Goal: Task Accomplishment & Management: Complete application form

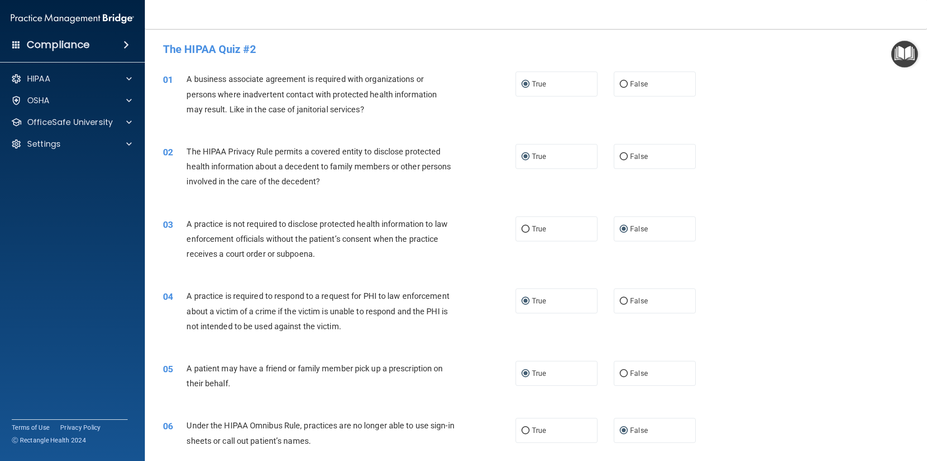
scroll to position [860, 0]
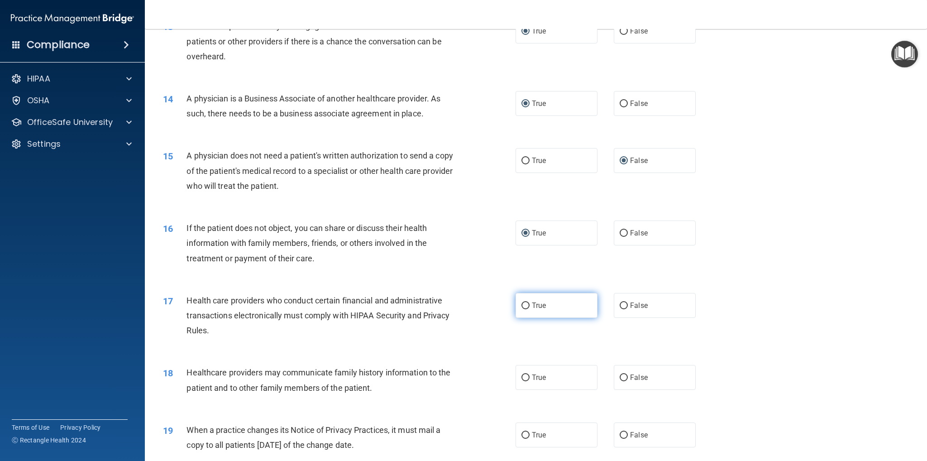
click at [523, 306] on input "True" at bounding box center [526, 305] width 8 height 7
radio input "true"
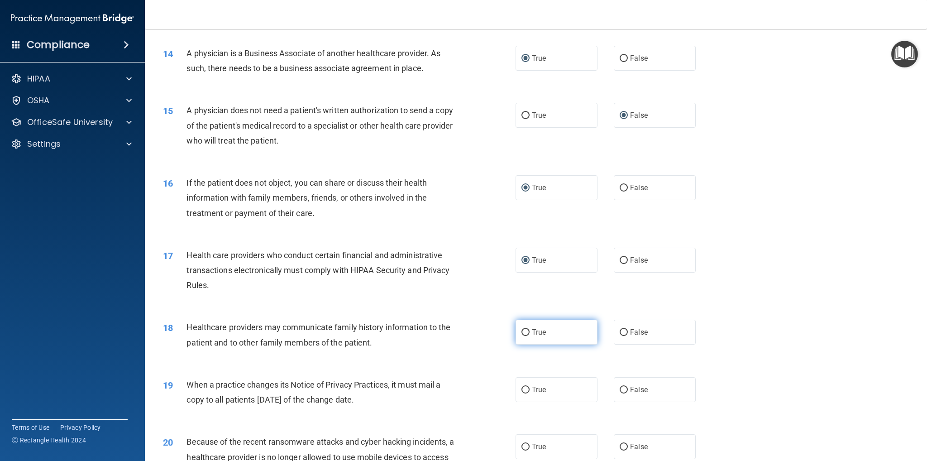
click at [524, 330] on input "True" at bounding box center [526, 332] width 8 height 7
radio input "true"
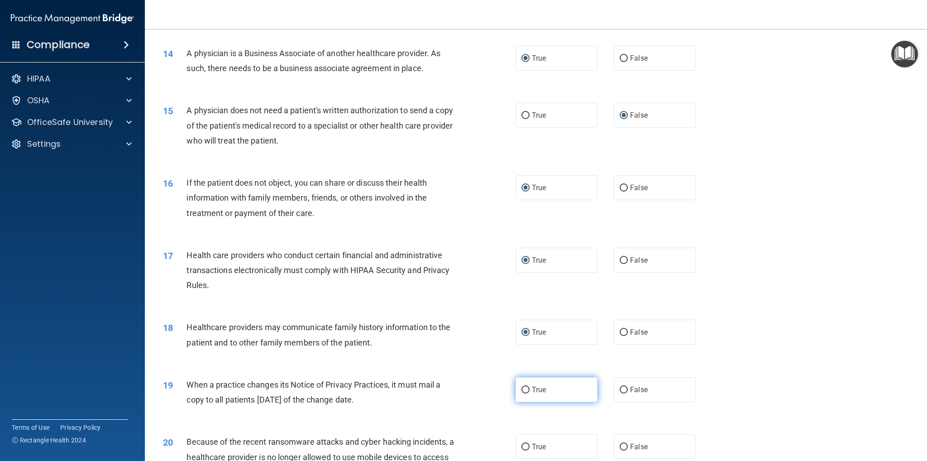
click at [522, 390] on input "True" at bounding box center [526, 390] width 8 height 7
radio input "true"
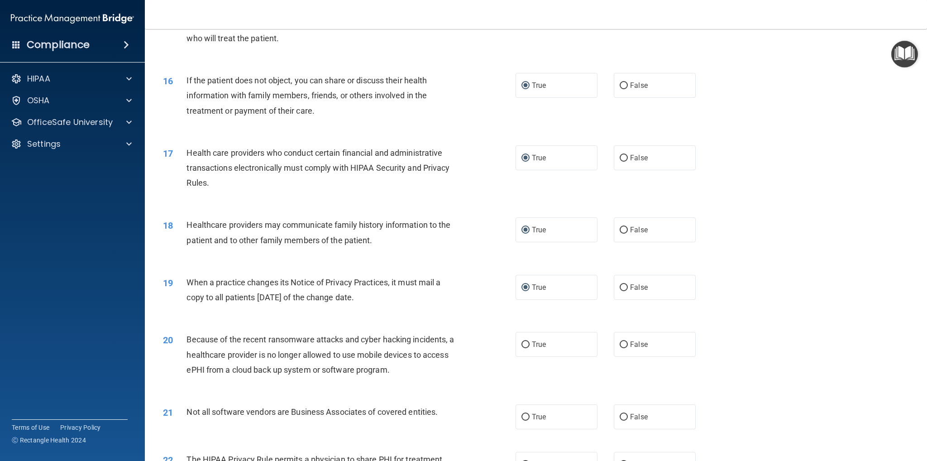
scroll to position [1041, 0]
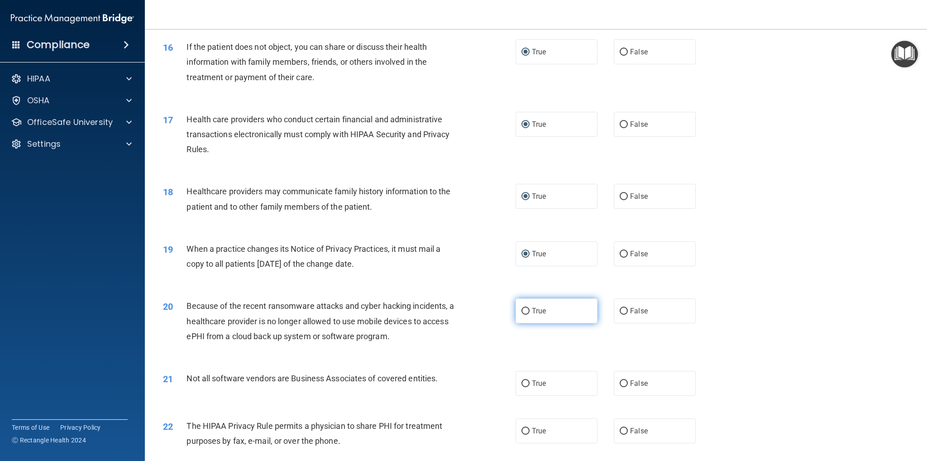
click at [522, 310] on input "True" at bounding box center [526, 311] width 8 height 7
radio input "true"
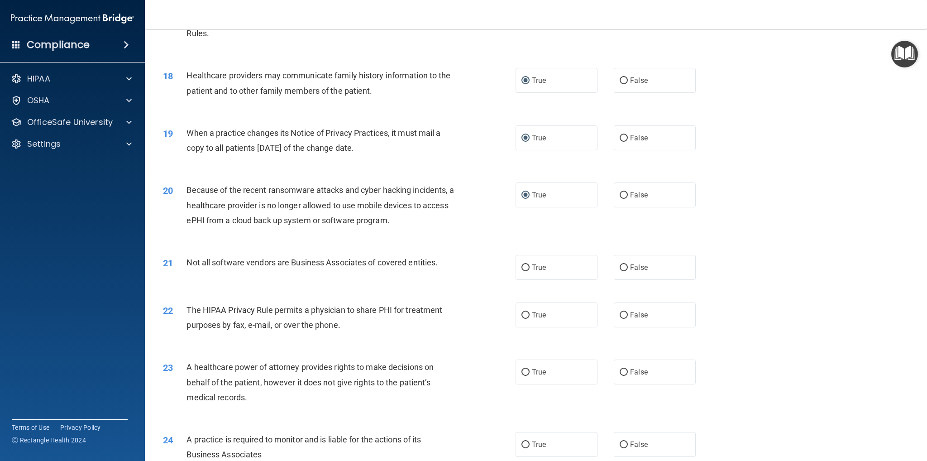
scroll to position [1177, 0]
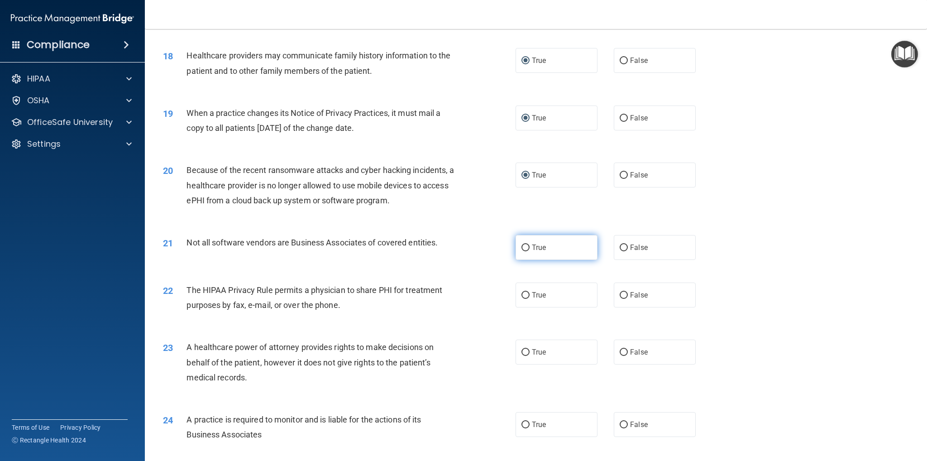
click at [523, 248] on input "True" at bounding box center [526, 248] width 8 height 7
radio input "true"
click at [525, 296] on input "True" at bounding box center [526, 295] width 8 height 7
radio input "true"
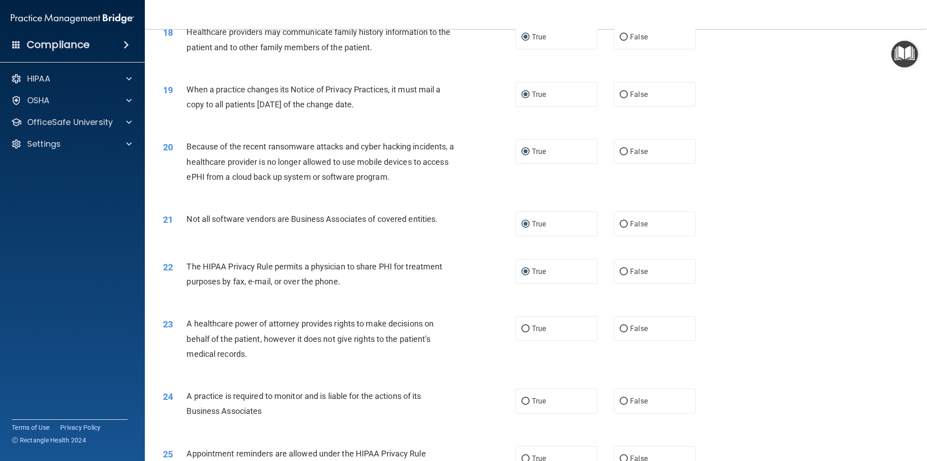
scroll to position [1223, 0]
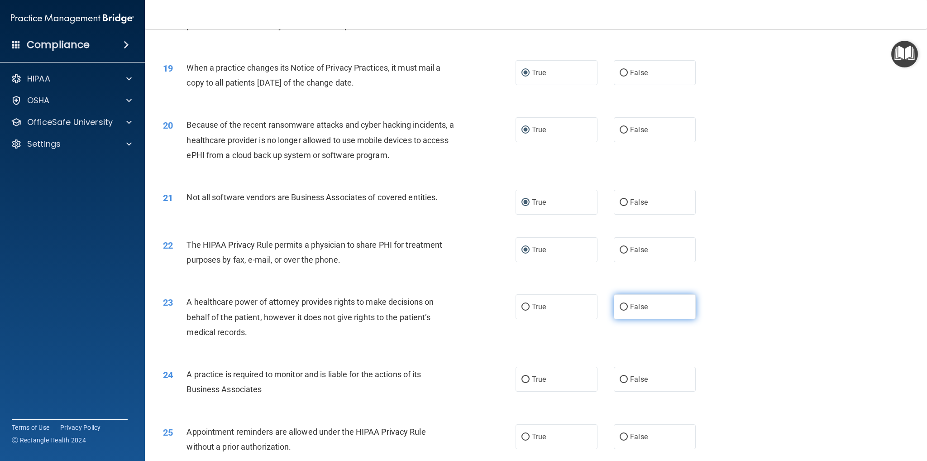
click at [620, 308] on input "False" at bounding box center [624, 307] width 8 height 7
radio input "true"
click at [523, 381] on input "True" at bounding box center [526, 379] width 8 height 7
radio input "true"
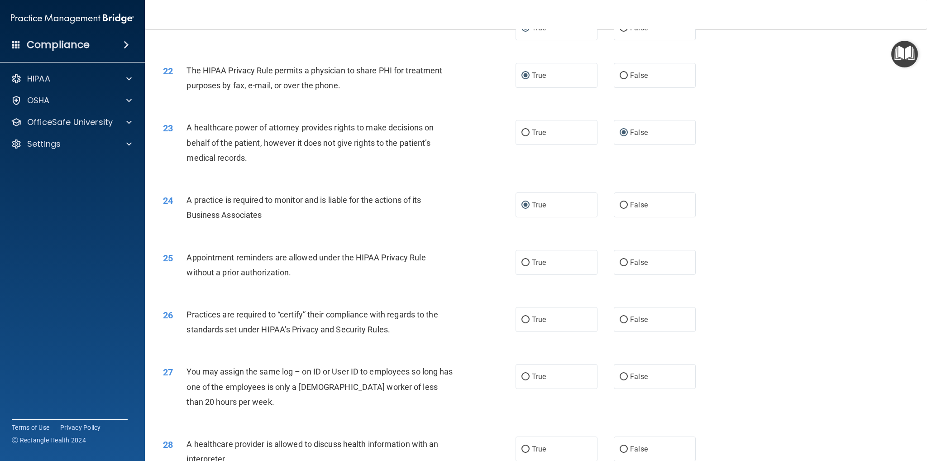
scroll to position [1449, 0]
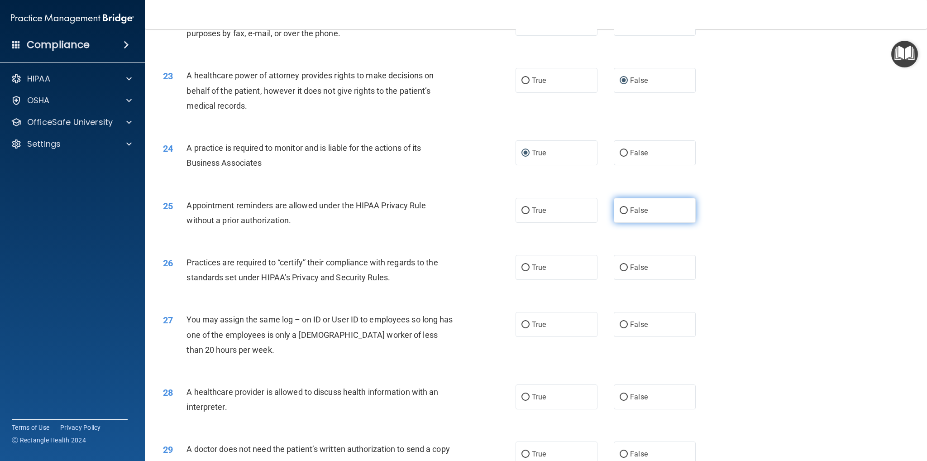
click at [620, 211] on input "False" at bounding box center [624, 210] width 8 height 7
radio input "true"
click at [523, 270] on input "True" at bounding box center [526, 267] width 8 height 7
radio input "true"
click at [620, 322] on input "False" at bounding box center [624, 325] width 8 height 7
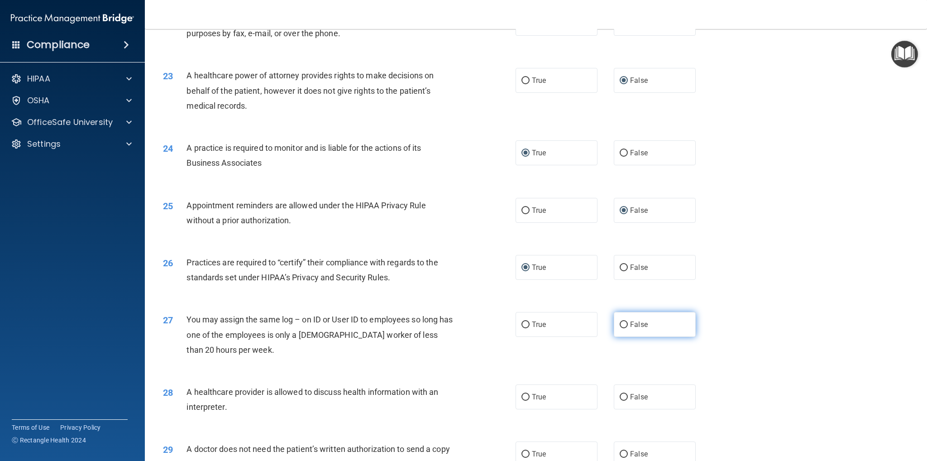
radio input "true"
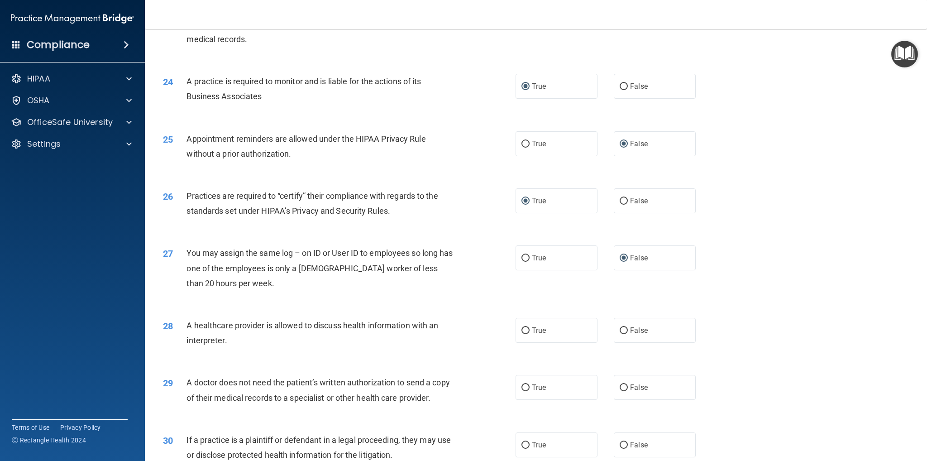
scroll to position [1540, 0]
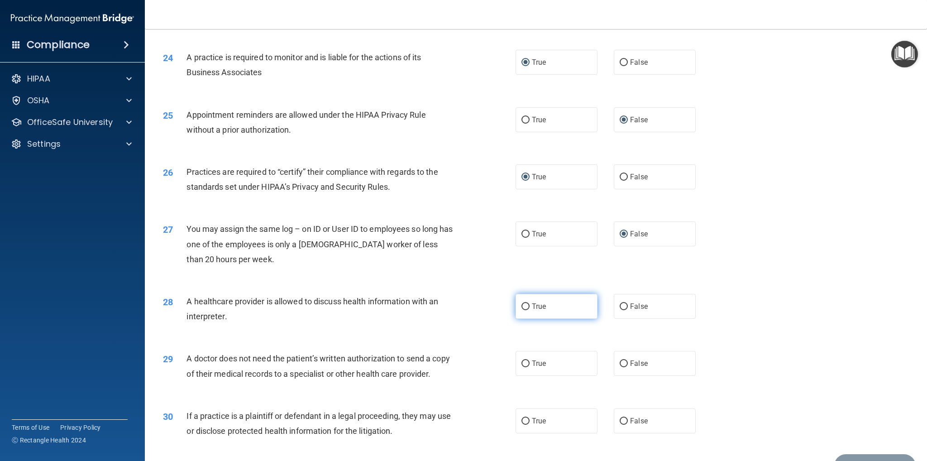
click at [522, 307] on input "True" at bounding box center [526, 306] width 8 height 7
radio input "true"
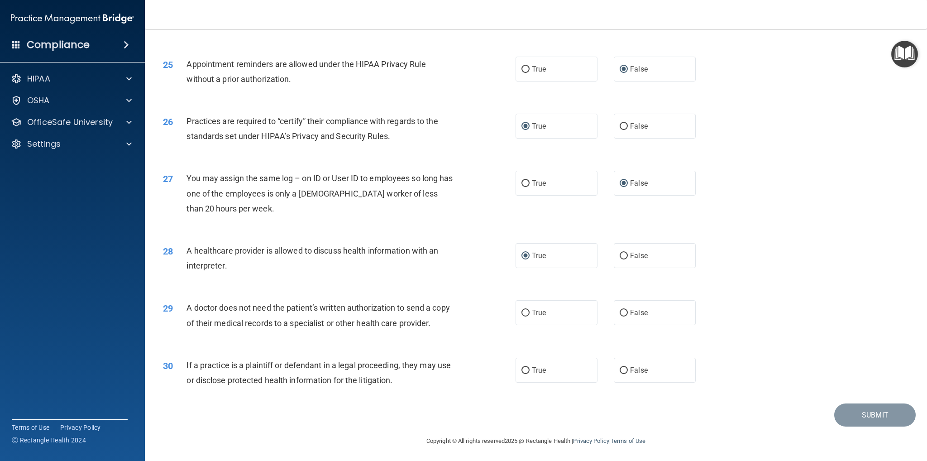
scroll to position [1592, 0]
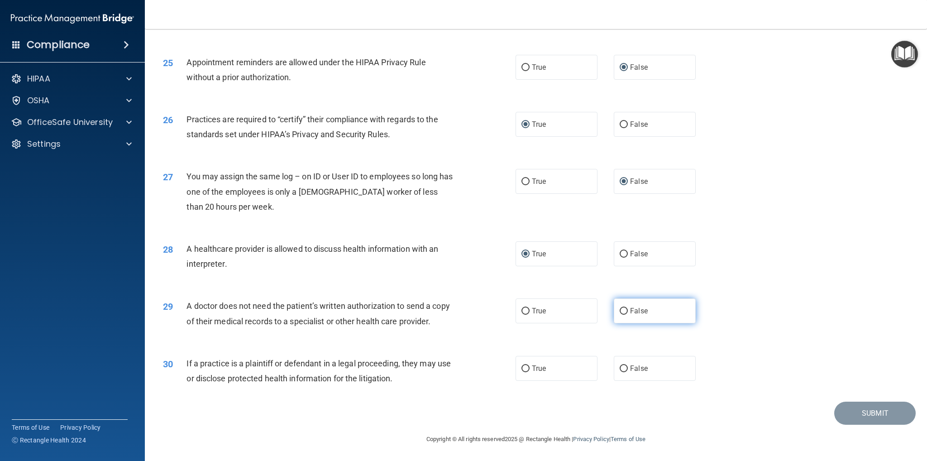
click at [614, 309] on label "False" at bounding box center [655, 310] width 82 height 25
click at [620, 309] on input "False" at bounding box center [624, 311] width 8 height 7
radio input "true"
click at [522, 367] on input "True" at bounding box center [526, 368] width 8 height 7
radio input "true"
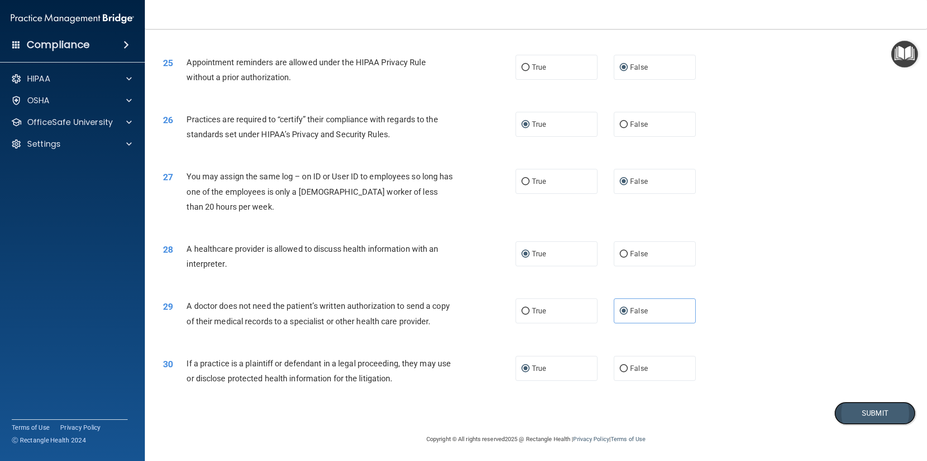
click at [856, 414] on button "Submit" at bounding box center [876, 413] width 82 height 23
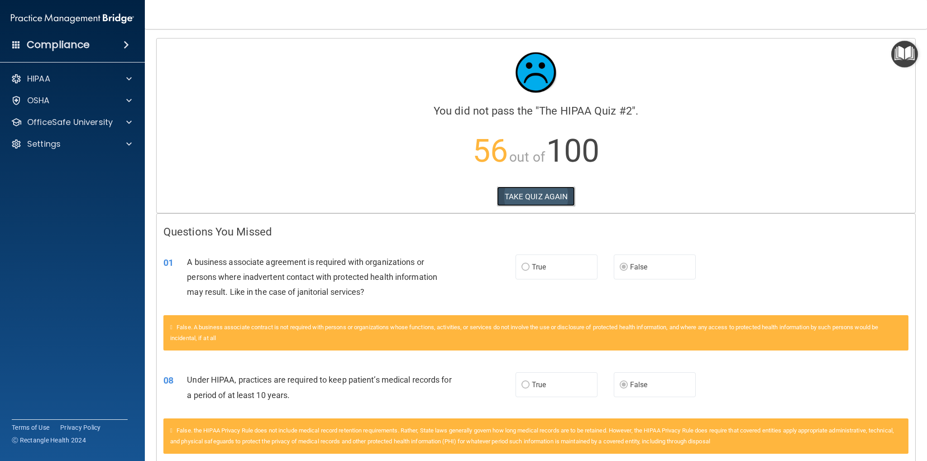
click at [546, 196] on button "TAKE QUIZ AGAIN" at bounding box center [536, 197] width 78 height 20
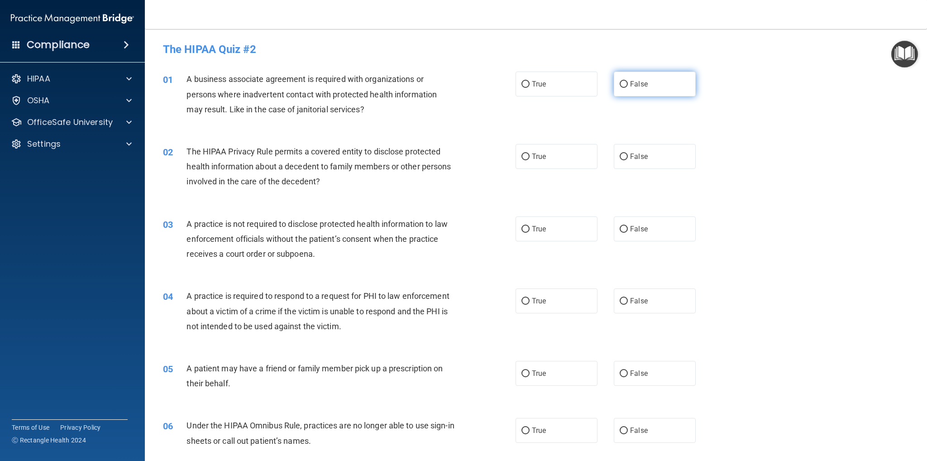
click at [620, 87] on input "False" at bounding box center [624, 84] width 8 height 7
radio input "true"
click at [522, 154] on input "True" at bounding box center [526, 157] width 8 height 7
radio input "true"
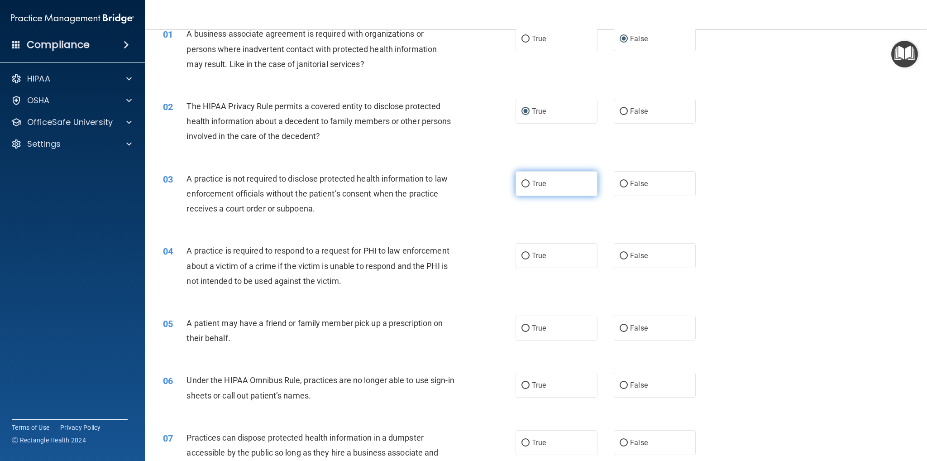
click at [522, 185] on input "True" at bounding box center [526, 184] width 8 height 7
radio input "true"
click at [624, 183] on label "False" at bounding box center [655, 183] width 82 height 25
click at [624, 183] on input "False" at bounding box center [624, 184] width 8 height 7
radio input "true"
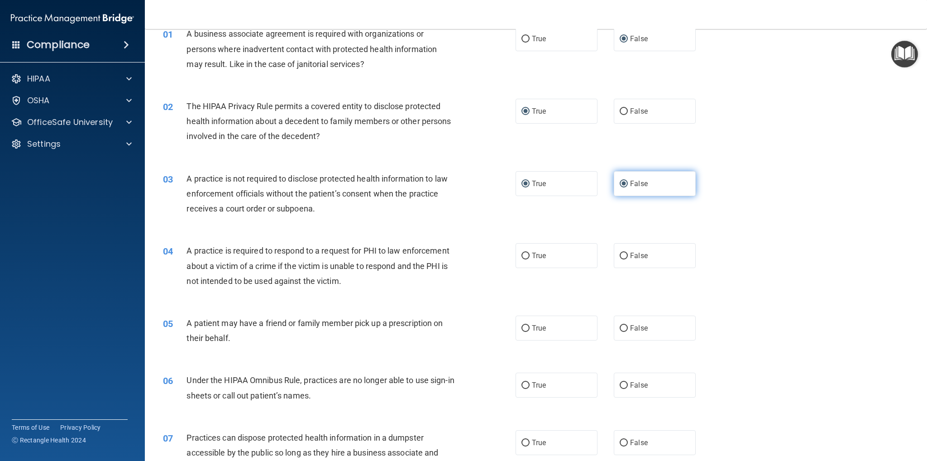
radio input "false"
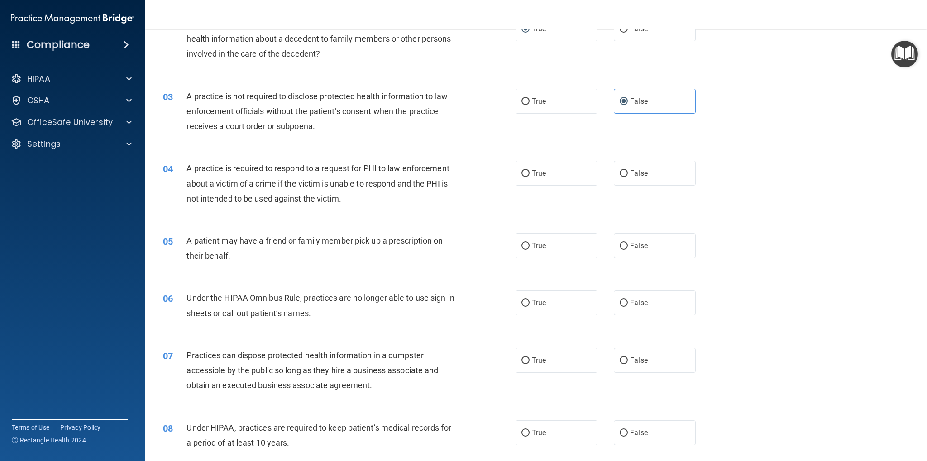
scroll to position [136, 0]
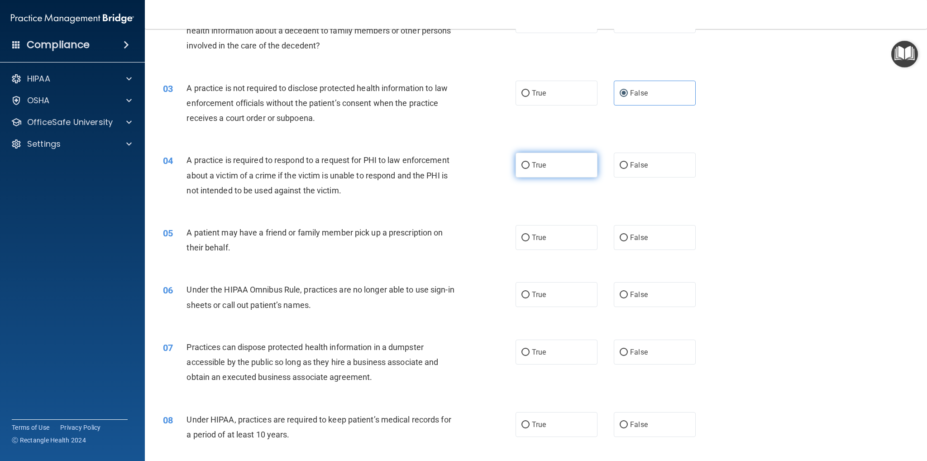
click at [522, 165] on input "True" at bounding box center [526, 165] width 8 height 7
radio input "true"
click at [522, 240] on input "True" at bounding box center [526, 238] width 8 height 7
radio input "true"
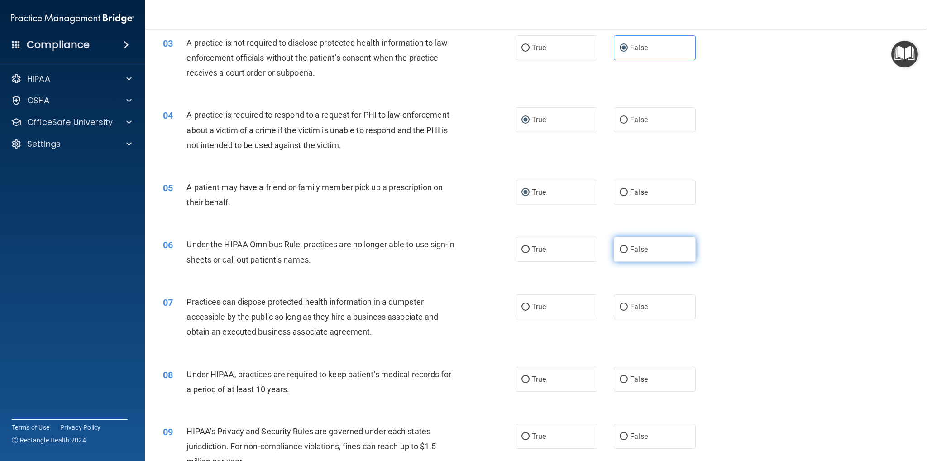
click at [620, 248] on input "False" at bounding box center [624, 249] width 8 height 7
radio input "true"
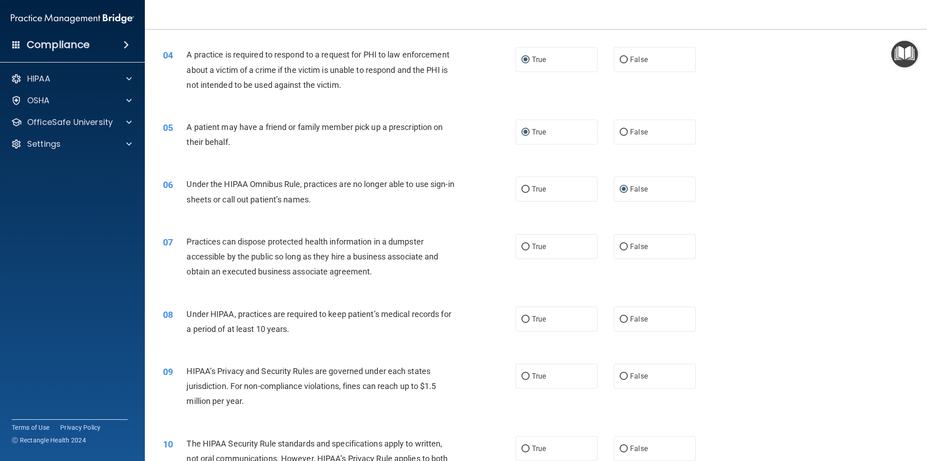
scroll to position [272, 0]
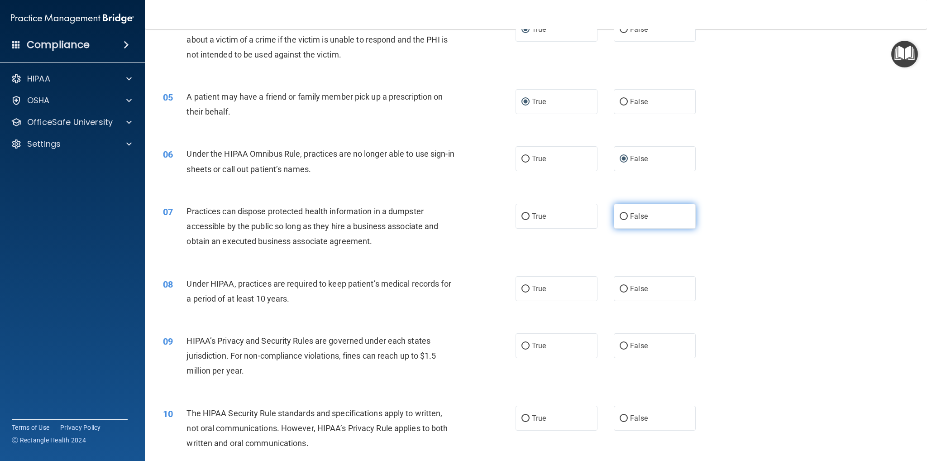
click at [620, 216] on input "False" at bounding box center [624, 216] width 8 height 7
radio input "true"
click at [622, 288] on input "False" at bounding box center [624, 289] width 8 height 7
radio input "true"
click at [620, 350] on label "False" at bounding box center [655, 345] width 82 height 25
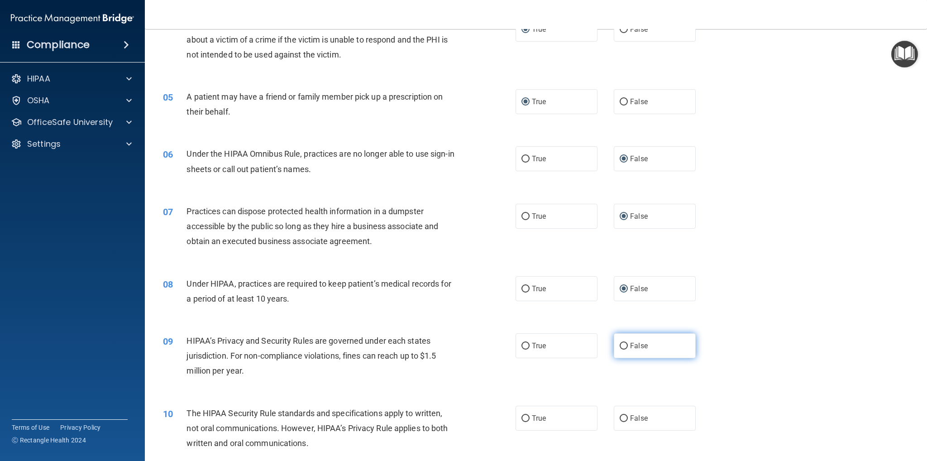
click at [620, 350] on input "False" at bounding box center [624, 346] width 8 height 7
radio input "true"
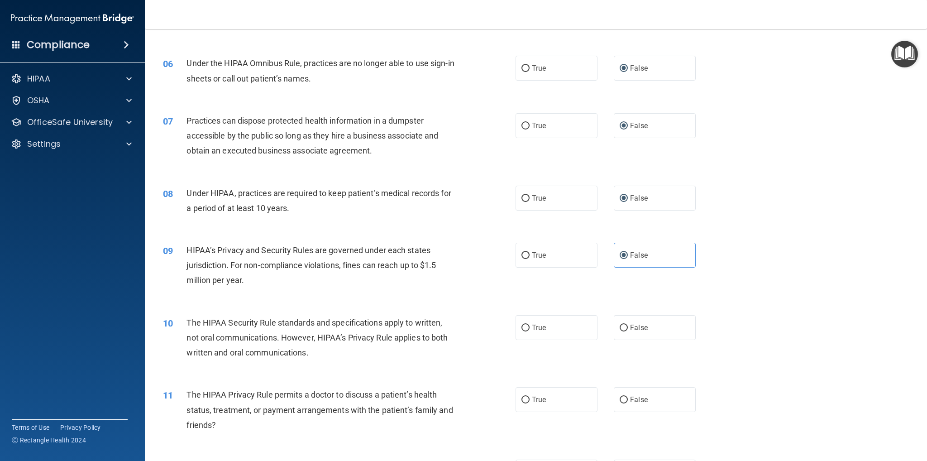
scroll to position [408, 0]
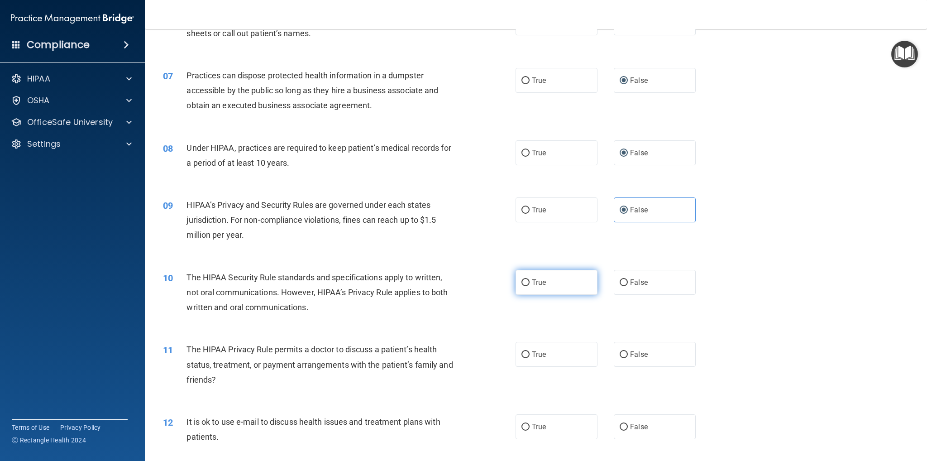
click at [522, 283] on input "True" at bounding box center [526, 282] width 8 height 7
radio input "true"
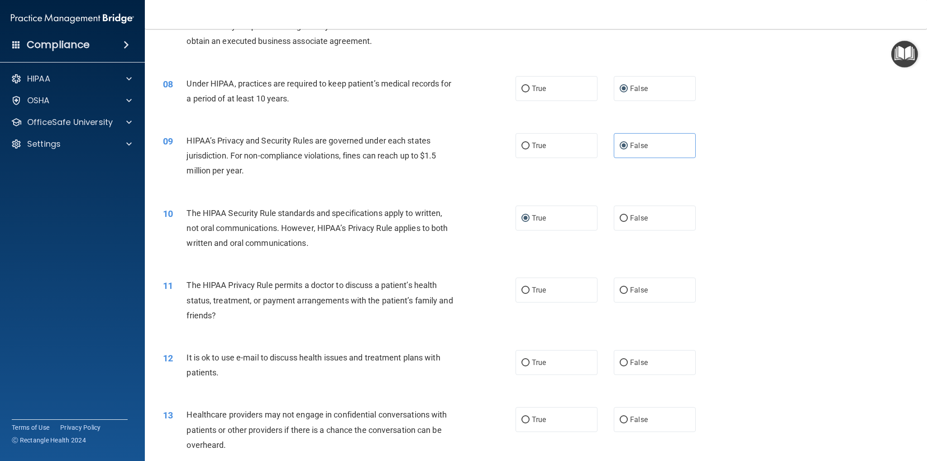
scroll to position [498, 0]
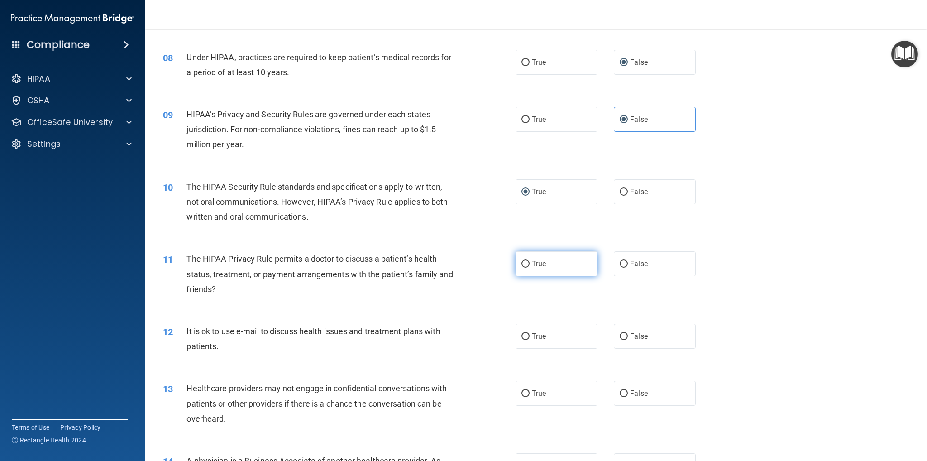
click at [522, 266] on input "True" at bounding box center [526, 264] width 8 height 7
radio input "true"
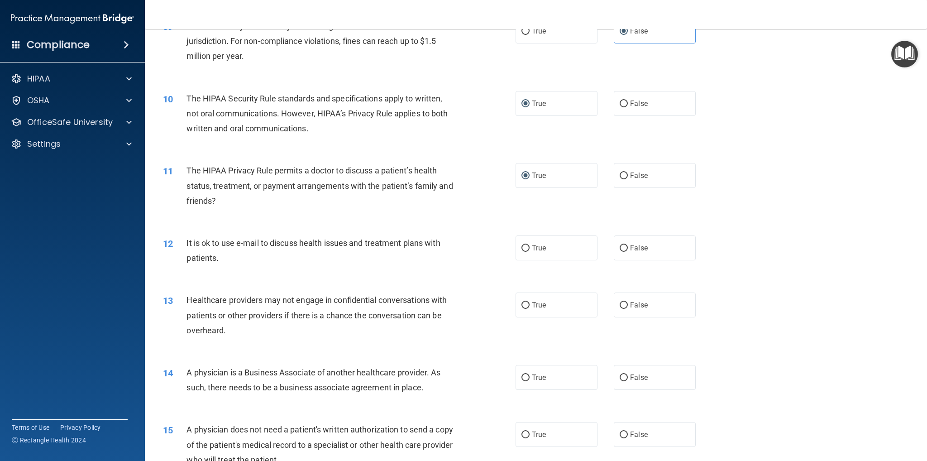
scroll to position [589, 0]
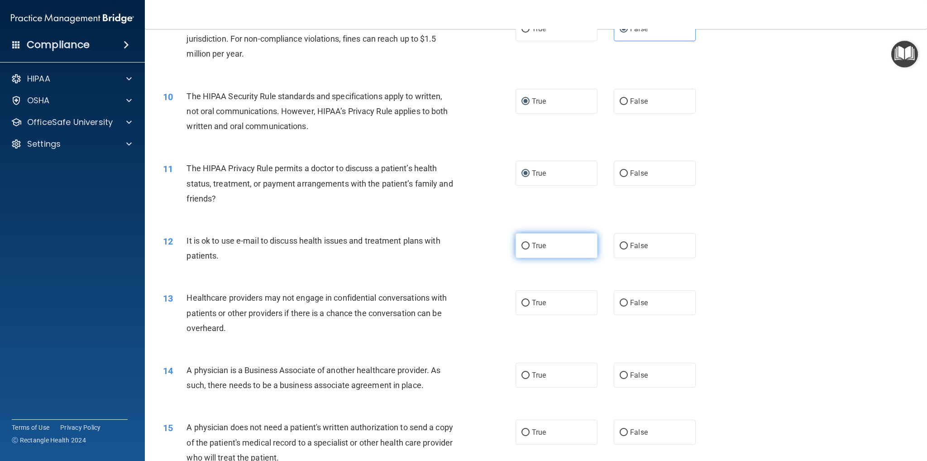
click at [522, 247] on input "True" at bounding box center [526, 246] width 8 height 7
radio input "true"
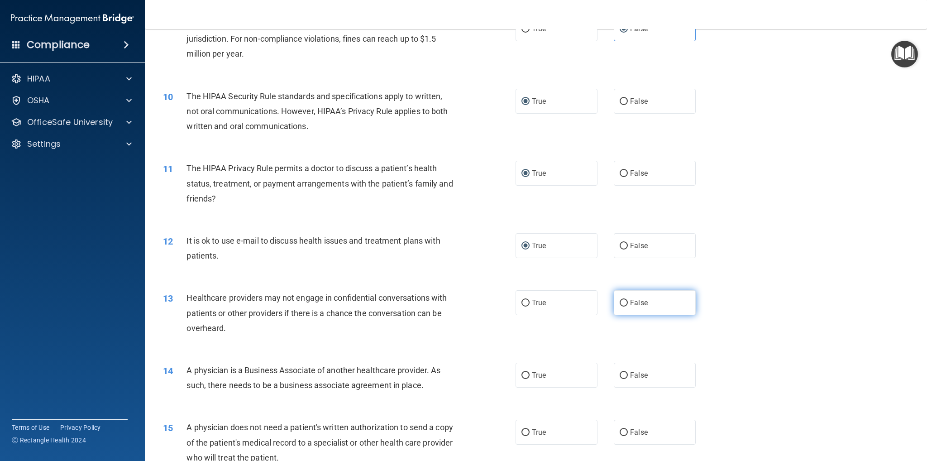
click at [621, 303] on input "False" at bounding box center [624, 303] width 8 height 7
radio input "true"
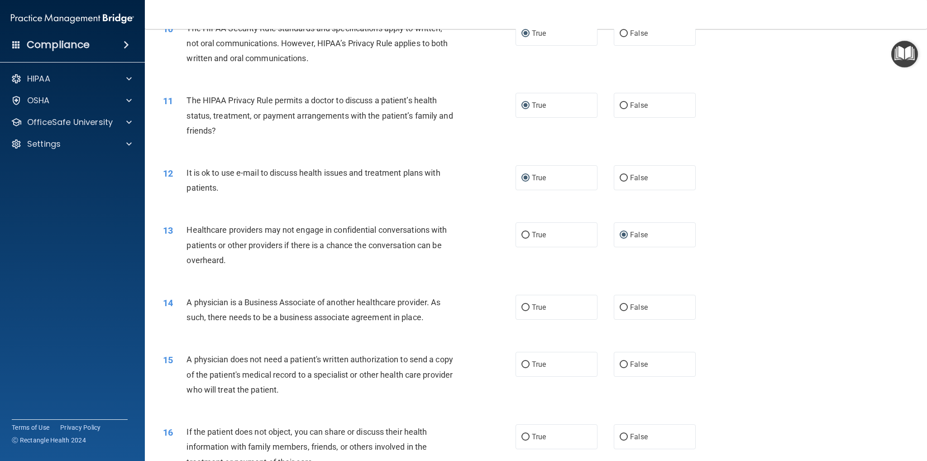
scroll to position [679, 0]
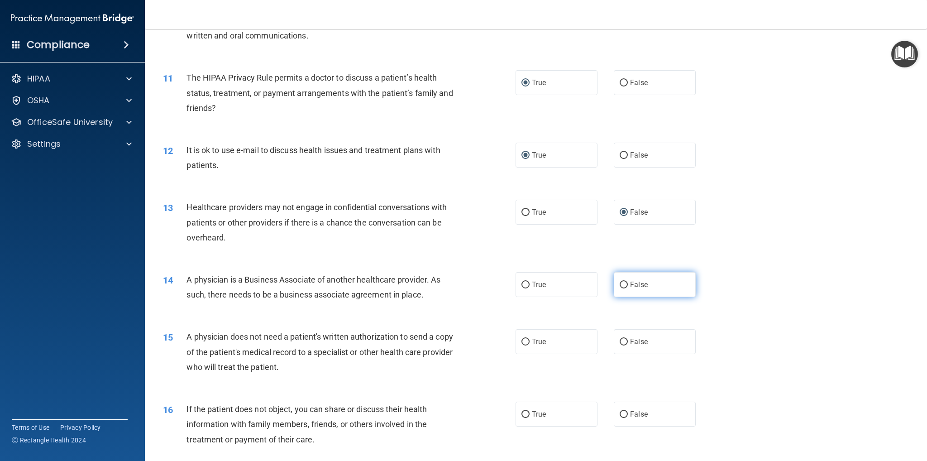
click at [620, 285] on input "False" at bounding box center [624, 285] width 8 height 7
radio input "true"
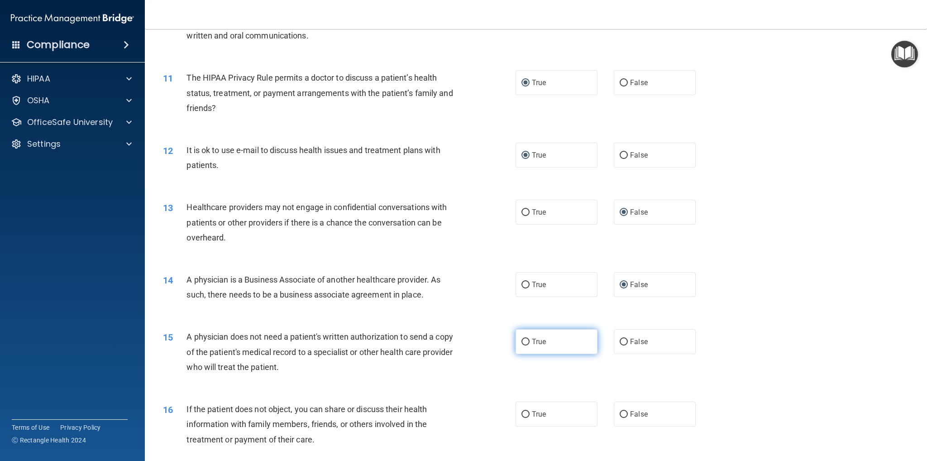
click at [522, 341] on input "True" at bounding box center [526, 342] width 8 height 7
radio input "true"
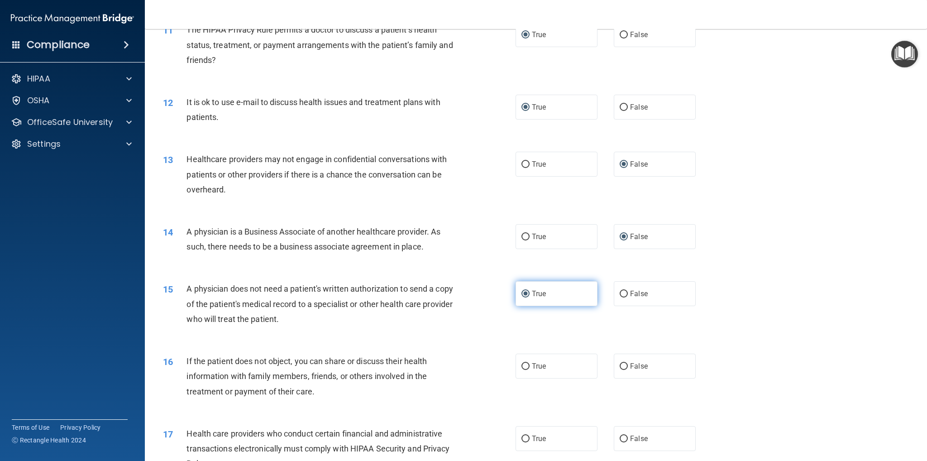
scroll to position [815, 0]
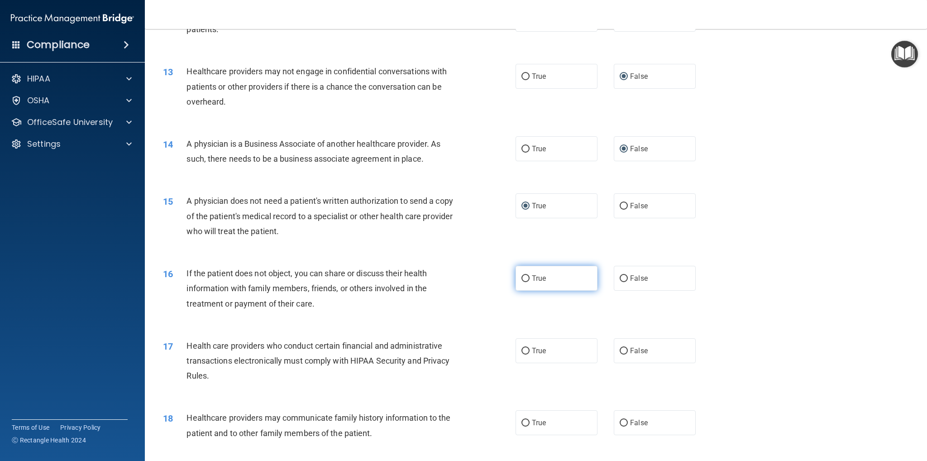
click at [522, 279] on input "True" at bounding box center [526, 278] width 8 height 7
radio input "true"
click at [523, 351] on input "True" at bounding box center [526, 351] width 8 height 7
radio input "true"
click at [614, 422] on label "False" at bounding box center [655, 422] width 82 height 25
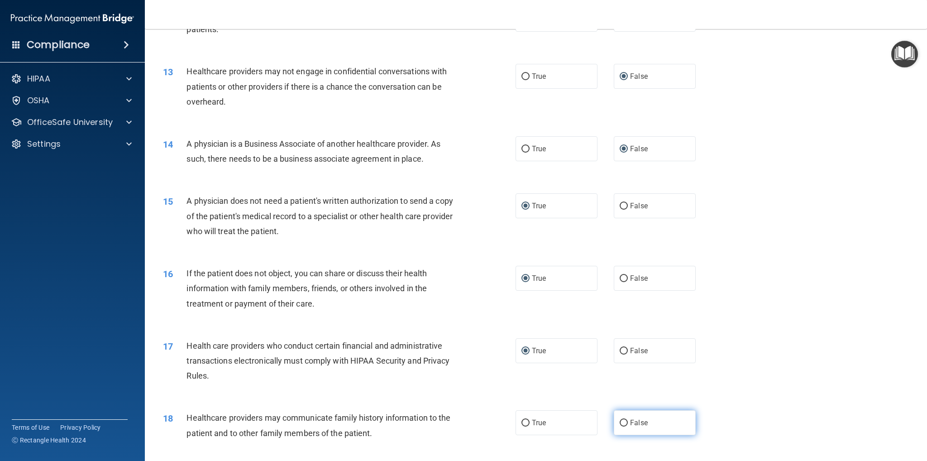
click at [620, 422] on input "False" at bounding box center [624, 423] width 8 height 7
radio input "true"
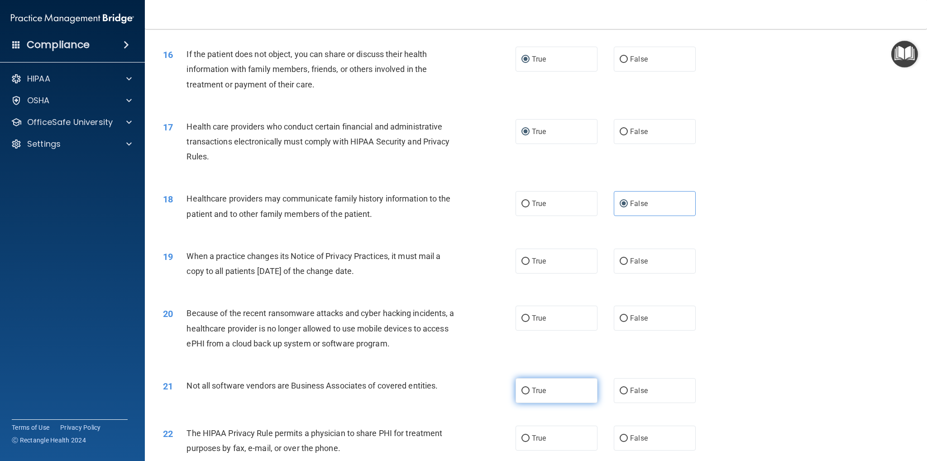
scroll to position [1041, 0]
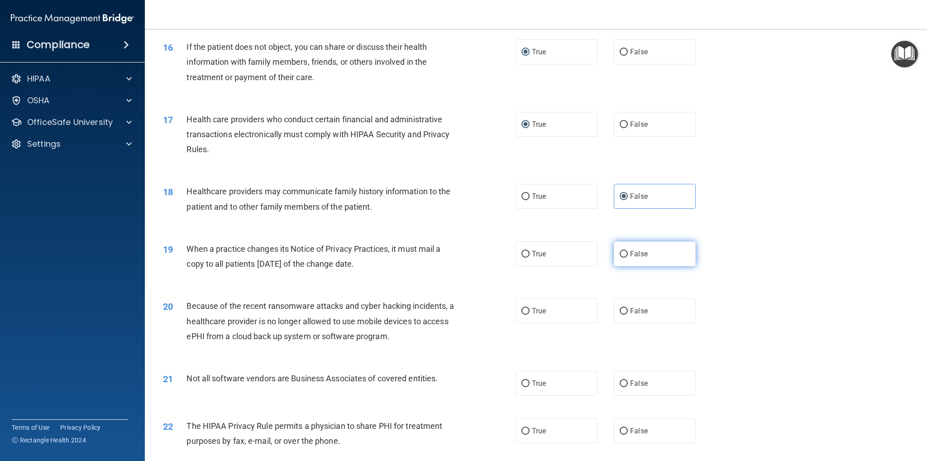
click at [620, 251] on input "False" at bounding box center [624, 254] width 8 height 7
radio input "true"
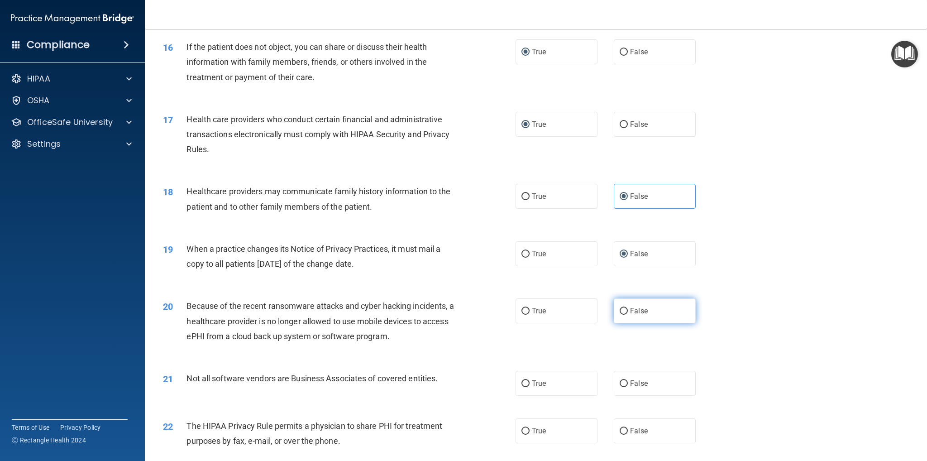
click at [622, 310] on input "False" at bounding box center [624, 311] width 8 height 7
radio input "true"
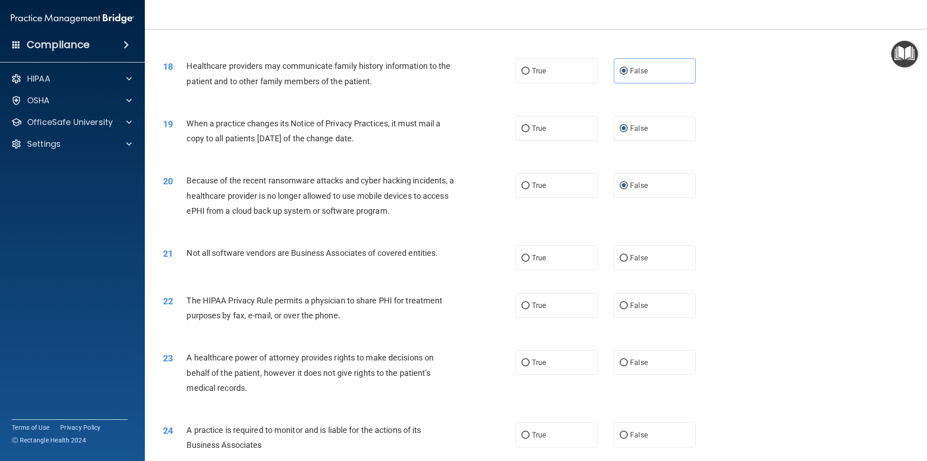
scroll to position [1177, 0]
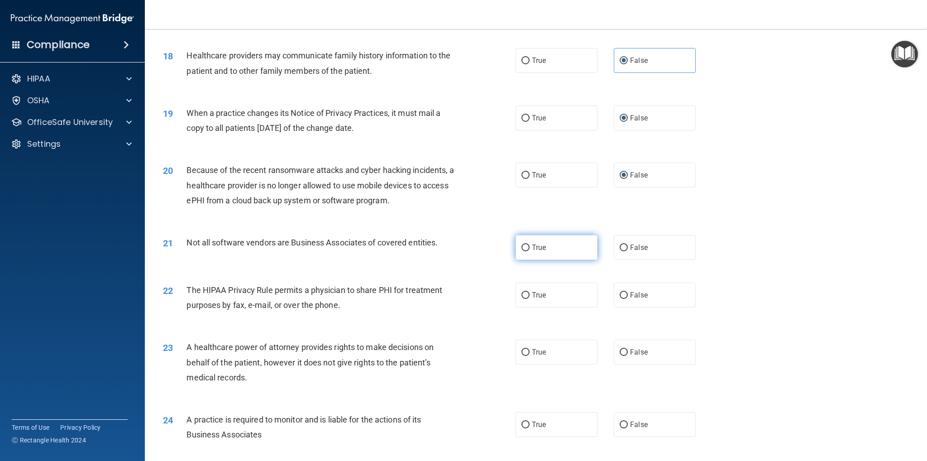
click at [522, 248] on input "True" at bounding box center [526, 248] width 8 height 7
radio input "true"
click at [521, 299] on label "True" at bounding box center [557, 295] width 82 height 25
click at [522, 299] on input "True" at bounding box center [526, 295] width 8 height 7
radio input "true"
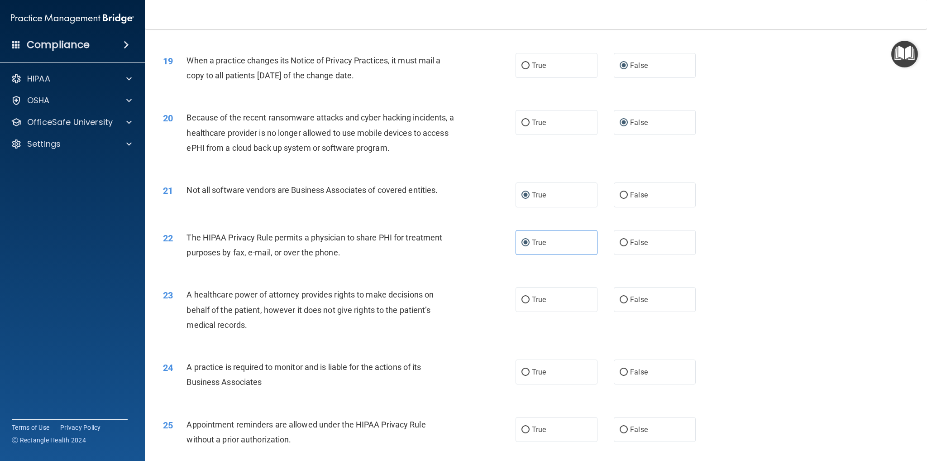
scroll to position [1268, 0]
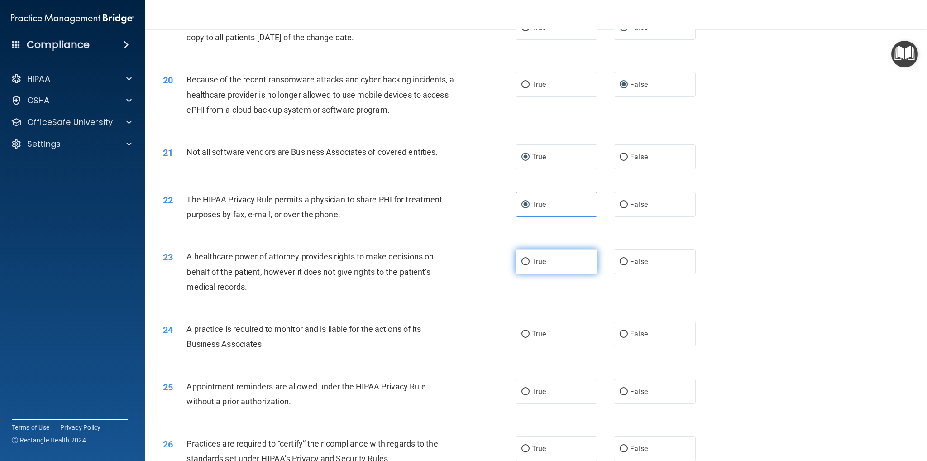
click at [523, 263] on input "True" at bounding box center [526, 262] width 8 height 7
radio input "true"
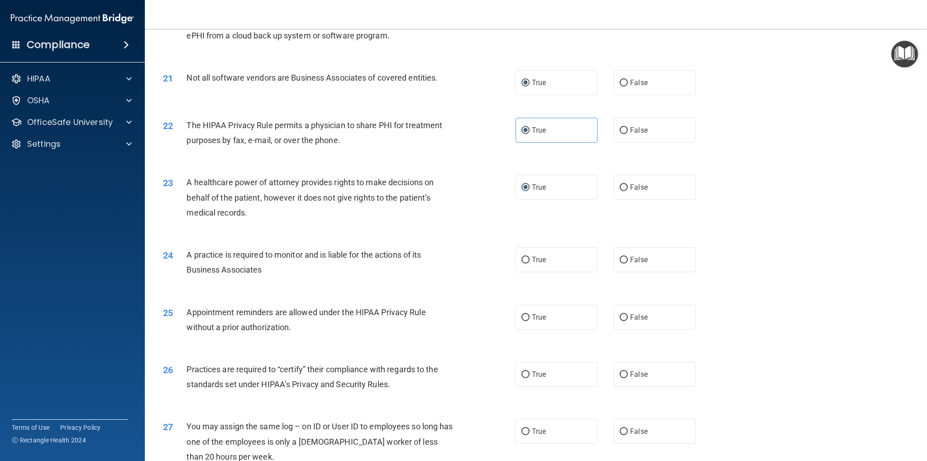
scroll to position [1358, 0]
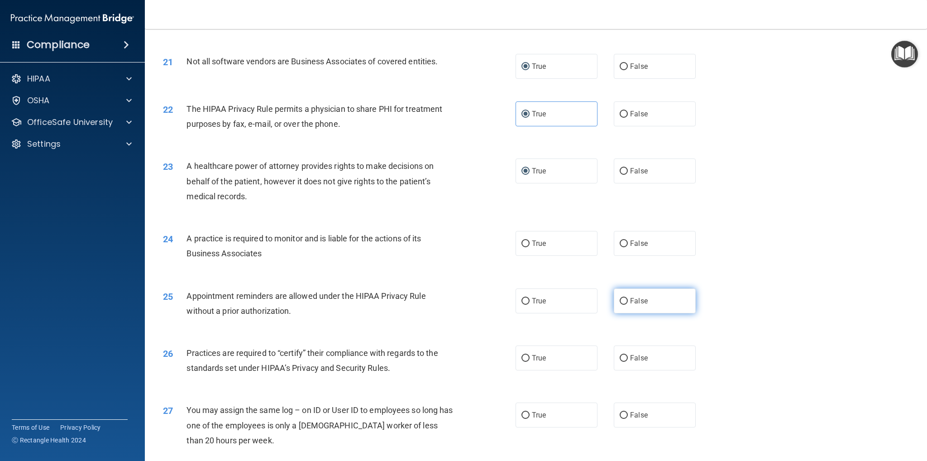
click at [622, 303] on input "False" at bounding box center [624, 301] width 8 height 7
radio input "true"
click at [620, 240] on input "False" at bounding box center [624, 243] width 8 height 7
radio input "true"
click at [517, 301] on label "True" at bounding box center [557, 300] width 82 height 25
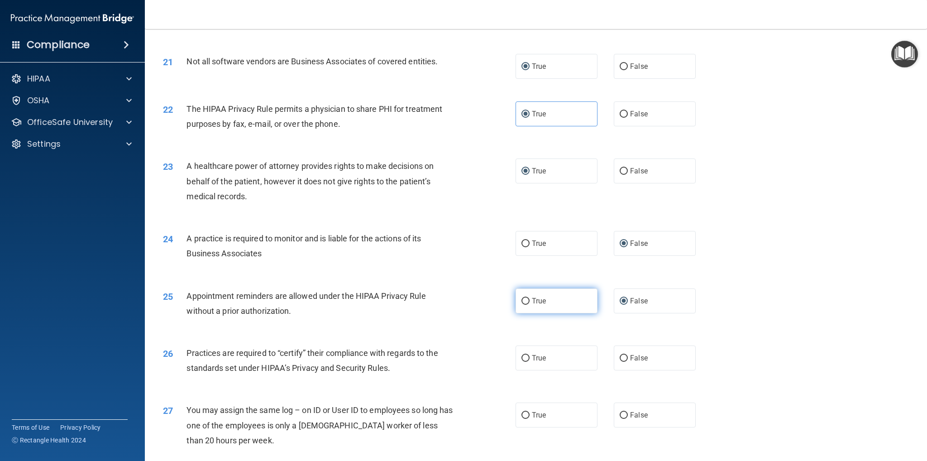
click at [522, 301] on input "True" at bounding box center [526, 301] width 8 height 7
radio input "true"
radio input "false"
click at [620, 359] on input "False" at bounding box center [624, 358] width 8 height 7
radio input "true"
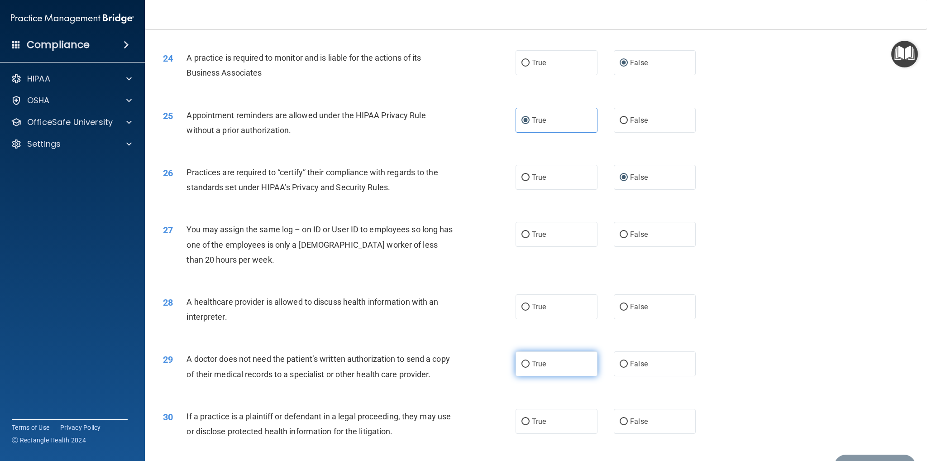
scroll to position [1540, 0]
click at [620, 236] on input "False" at bounding box center [624, 234] width 8 height 7
radio input "true"
click at [523, 305] on input "True" at bounding box center [526, 306] width 8 height 7
radio input "true"
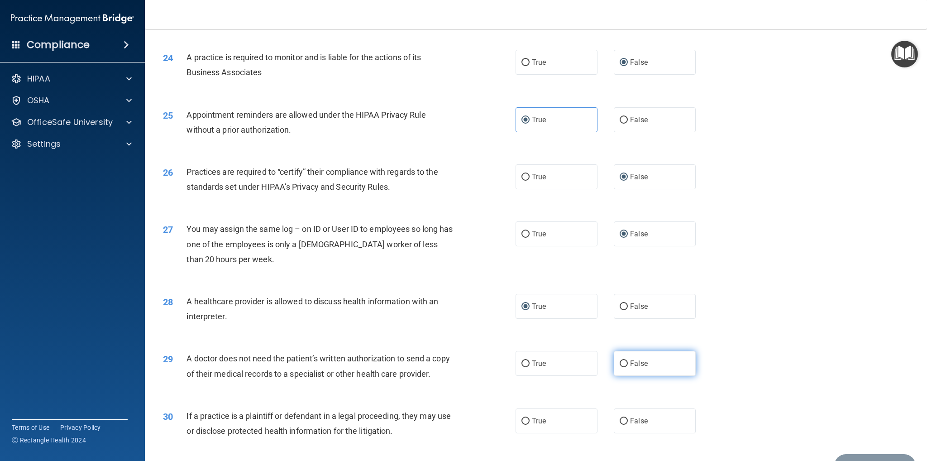
click at [623, 363] on input "False" at bounding box center [624, 363] width 8 height 7
radio input "true"
click at [523, 422] on input "True" at bounding box center [526, 421] width 8 height 7
radio input "true"
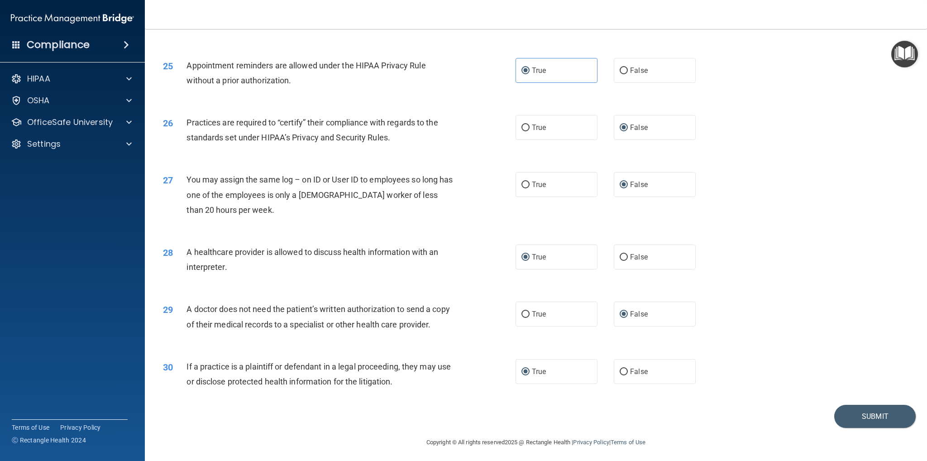
scroll to position [1592, 0]
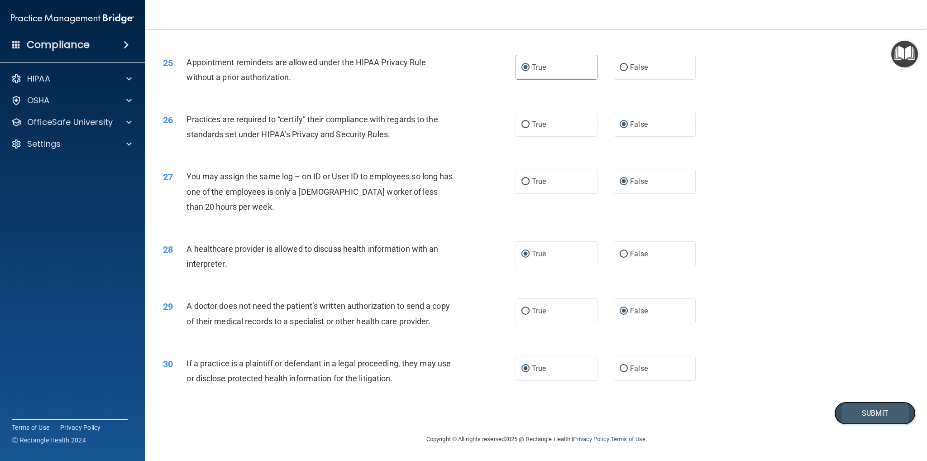
click at [865, 416] on button "Submit" at bounding box center [876, 413] width 82 height 23
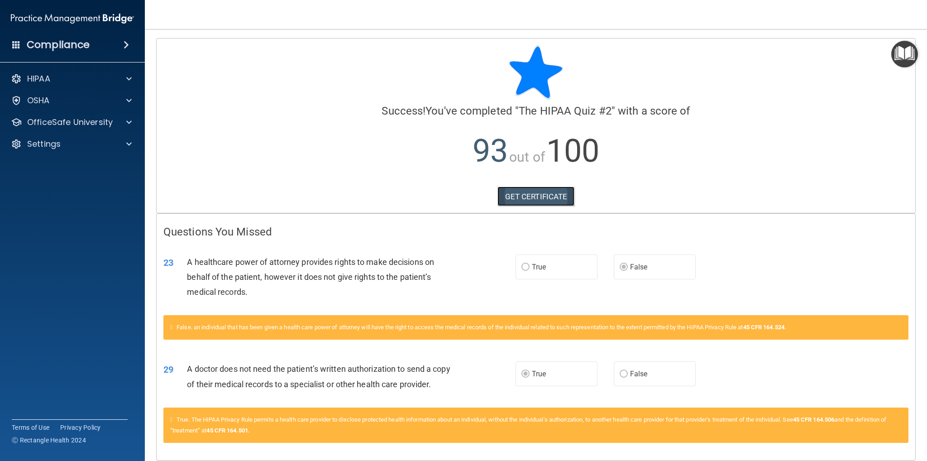
click at [544, 197] on link "GET CERTIFICATE" at bounding box center [536, 197] width 77 height 20
click at [127, 84] on span at bounding box center [128, 78] width 5 height 11
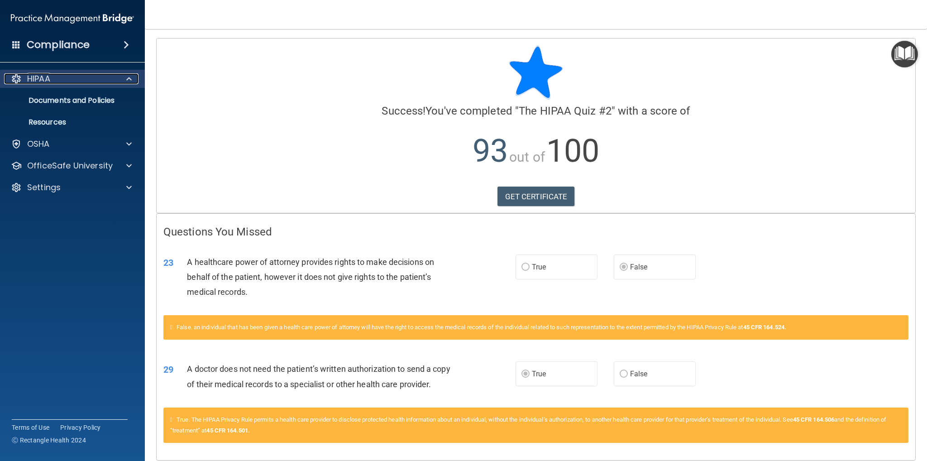
click at [127, 84] on span at bounding box center [128, 78] width 5 height 11
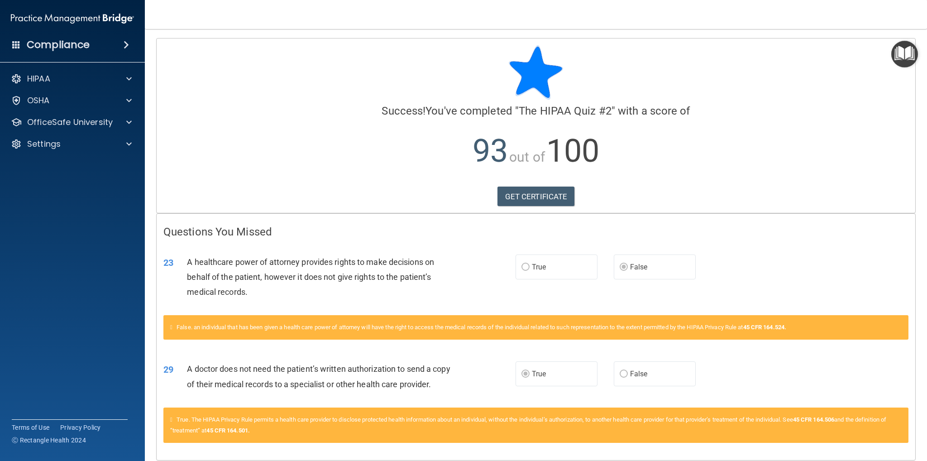
click at [122, 49] on div "Compliance" at bounding box center [72, 45] width 145 height 20
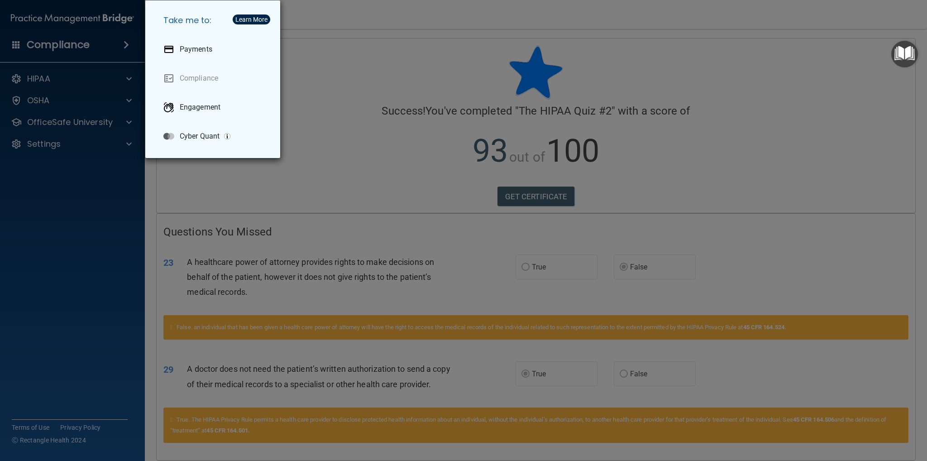
click at [122, 49] on div "Take me to: Payments Compliance Engagement Cyber Quant" at bounding box center [463, 230] width 927 height 461
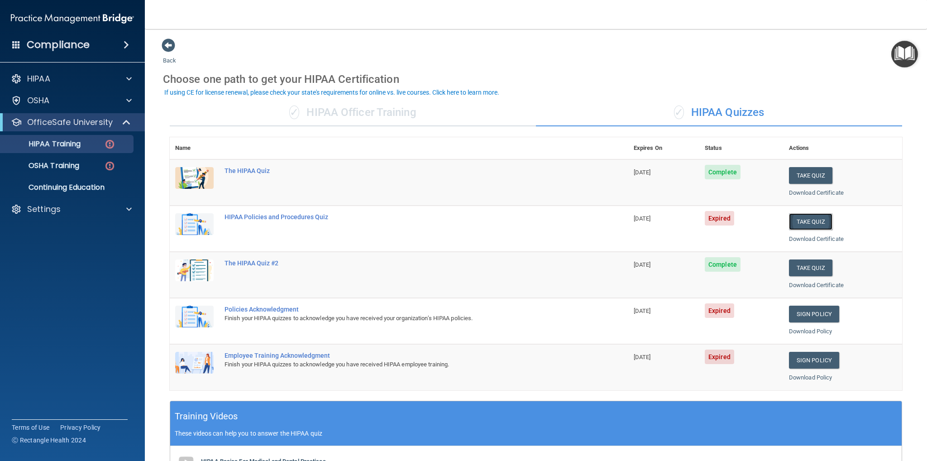
click at [801, 223] on button "Take Quiz" at bounding box center [810, 221] width 43 height 17
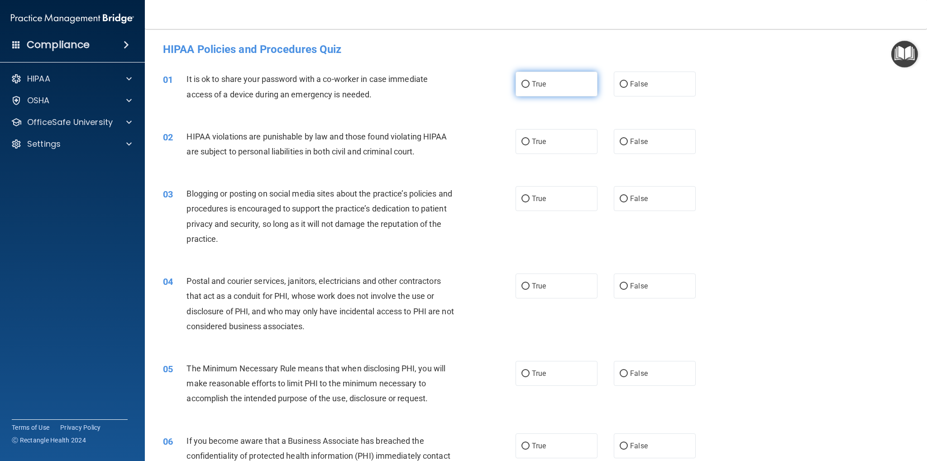
click at [522, 86] on input "True" at bounding box center [526, 84] width 8 height 7
radio input "true"
click at [520, 146] on label "True" at bounding box center [557, 141] width 82 height 25
click at [522, 145] on input "True" at bounding box center [526, 142] width 8 height 7
radio input "true"
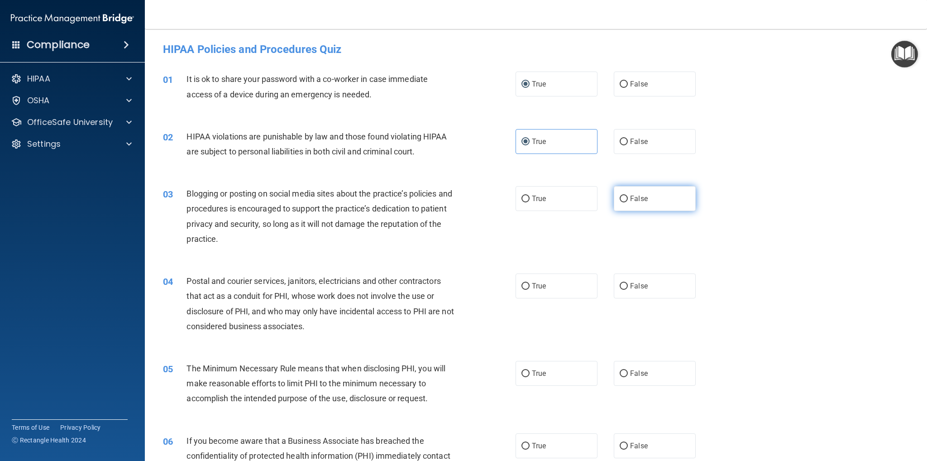
click at [621, 201] on input "False" at bounding box center [624, 199] width 8 height 7
radio input "true"
click at [522, 288] on input "True" at bounding box center [526, 286] width 8 height 7
radio input "true"
click at [523, 370] on input "True" at bounding box center [526, 373] width 8 height 7
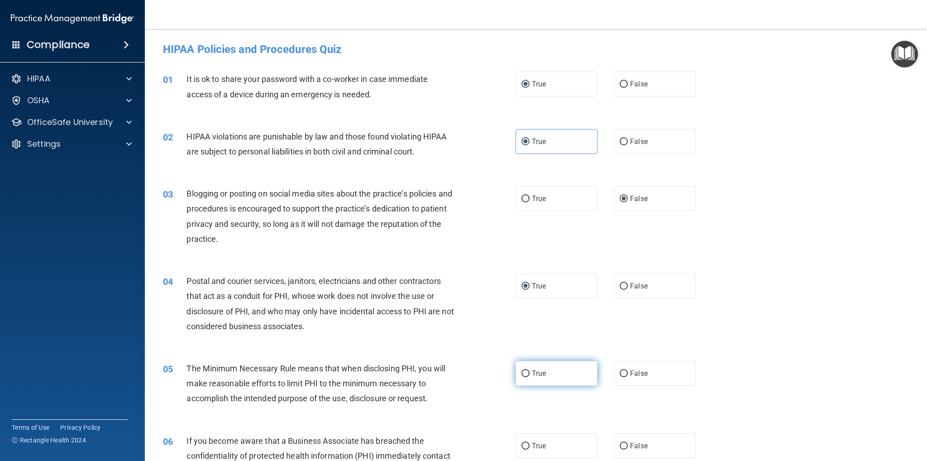
radio input "true"
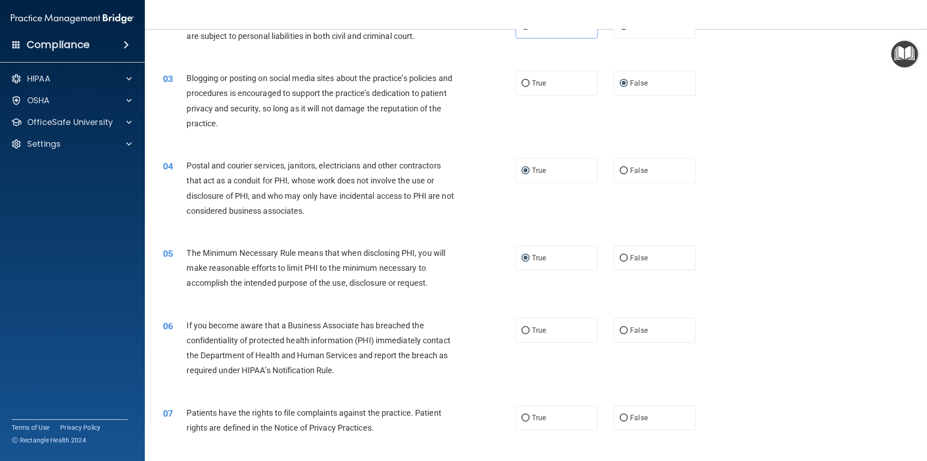
scroll to position [136, 0]
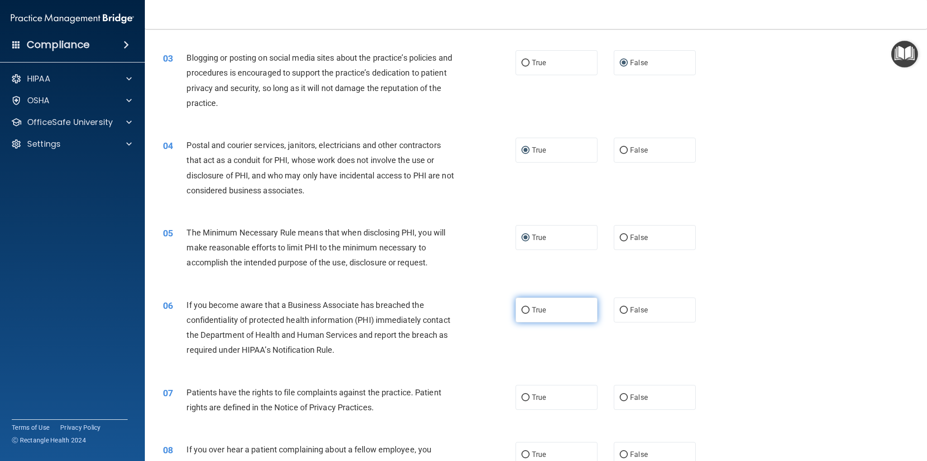
click at [522, 307] on input "True" at bounding box center [526, 310] width 8 height 7
radio input "true"
click at [524, 398] on input "True" at bounding box center [526, 397] width 8 height 7
radio input "true"
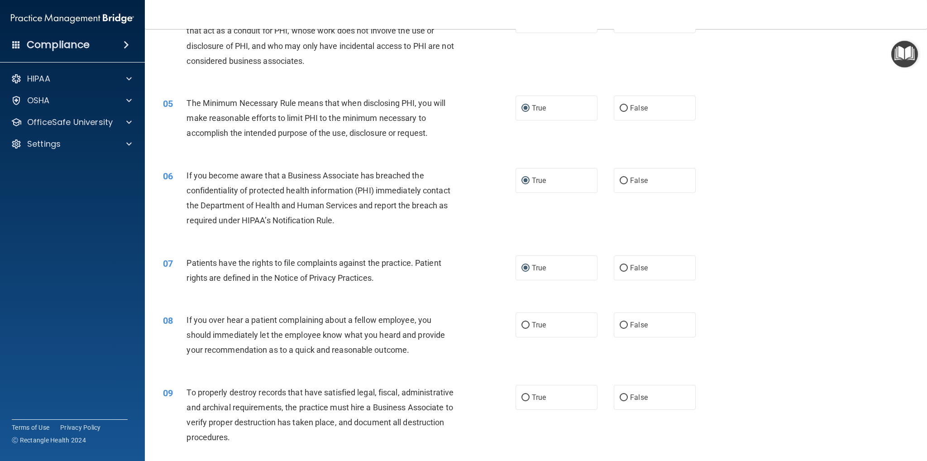
scroll to position [272, 0]
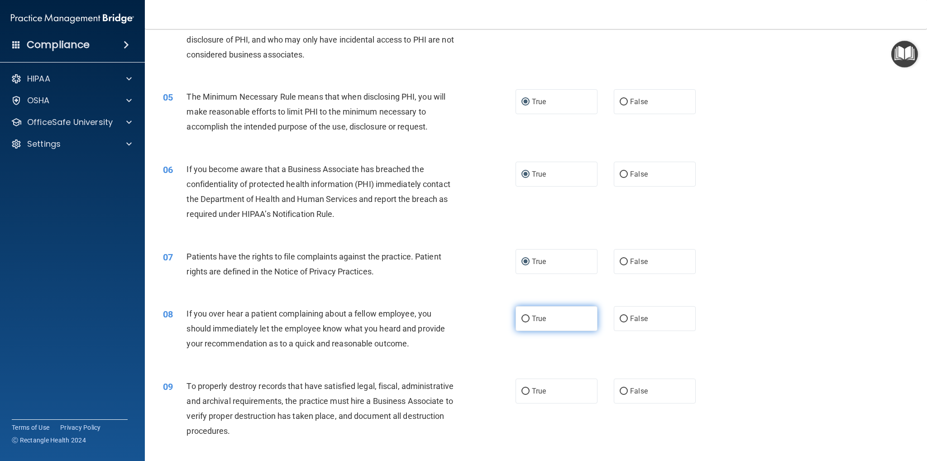
click at [522, 316] on input "True" at bounding box center [526, 319] width 8 height 7
radio input "true"
click at [620, 394] on input "False" at bounding box center [624, 391] width 8 height 7
radio input "true"
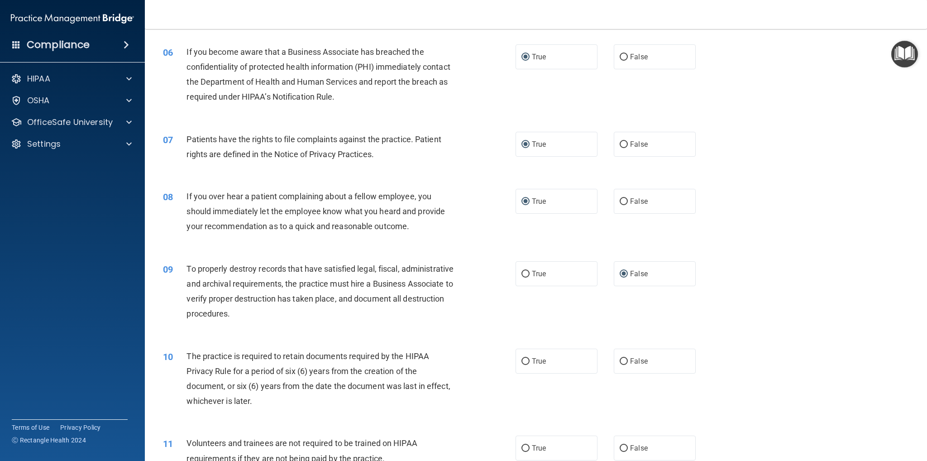
scroll to position [453, 0]
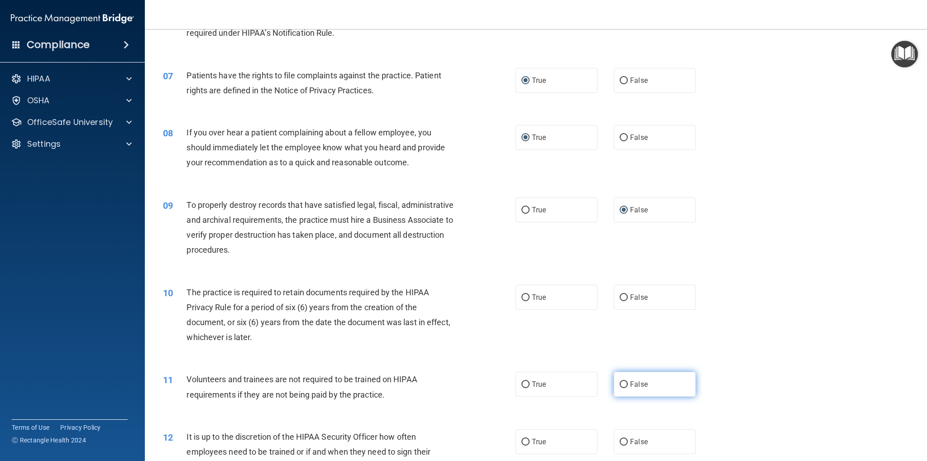
click at [620, 386] on input "False" at bounding box center [624, 384] width 8 height 7
radio input "true"
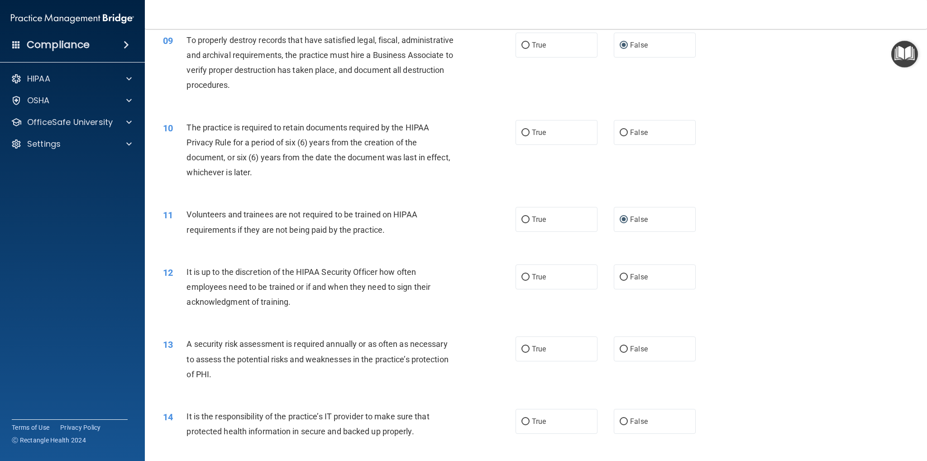
scroll to position [634, 0]
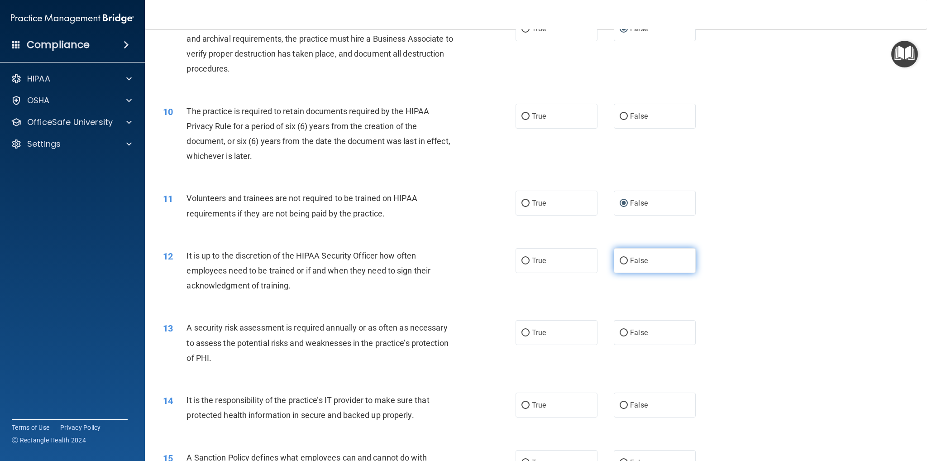
click at [620, 259] on input "False" at bounding box center [624, 261] width 8 height 7
radio input "true"
click at [522, 334] on input "True" at bounding box center [526, 333] width 8 height 7
radio input "true"
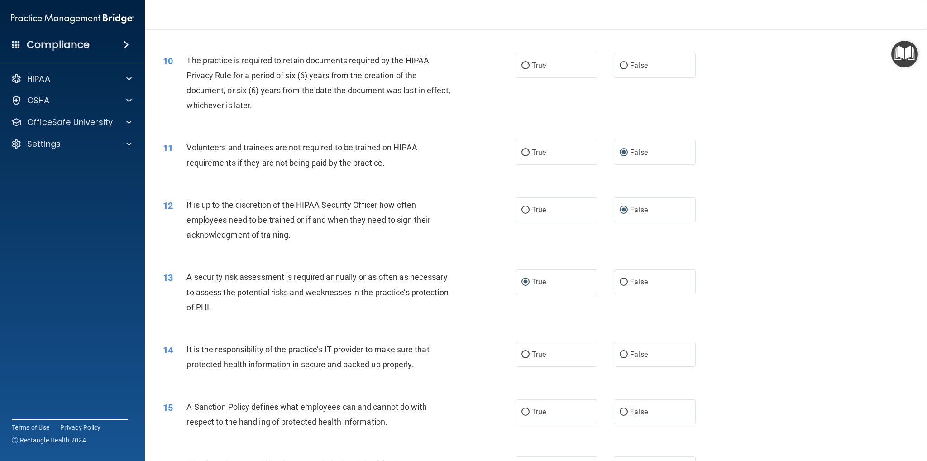
scroll to position [725, 0]
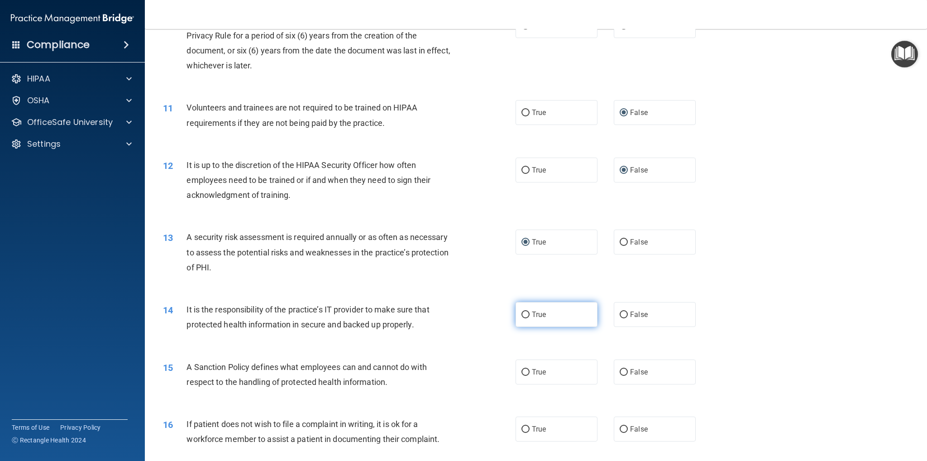
click at [524, 312] on input "True" at bounding box center [526, 315] width 8 height 7
radio input "true"
click at [523, 370] on input "True" at bounding box center [526, 372] width 8 height 7
radio input "true"
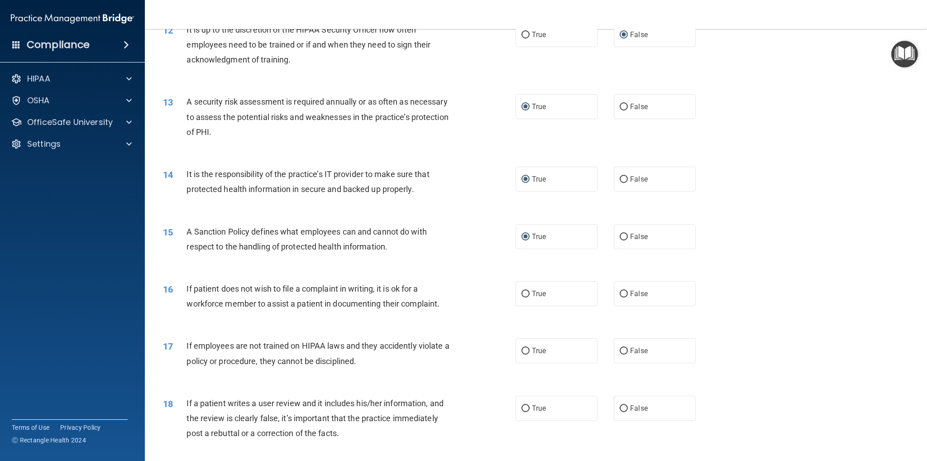
scroll to position [860, 0]
click at [523, 292] on input "True" at bounding box center [526, 293] width 8 height 7
radio input "true"
click at [614, 352] on label "False" at bounding box center [655, 350] width 82 height 25
click at [620, 352] on input "False" at bounding box center [624, 350] width 8 height 7
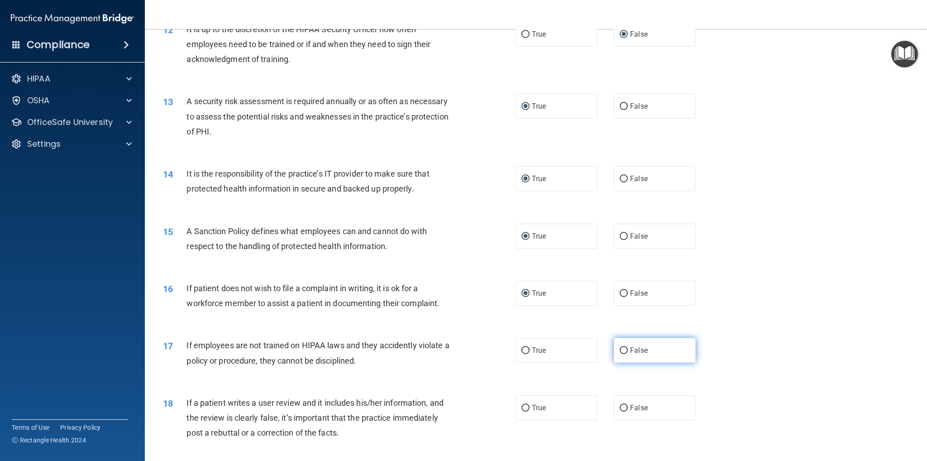
radio input "true"
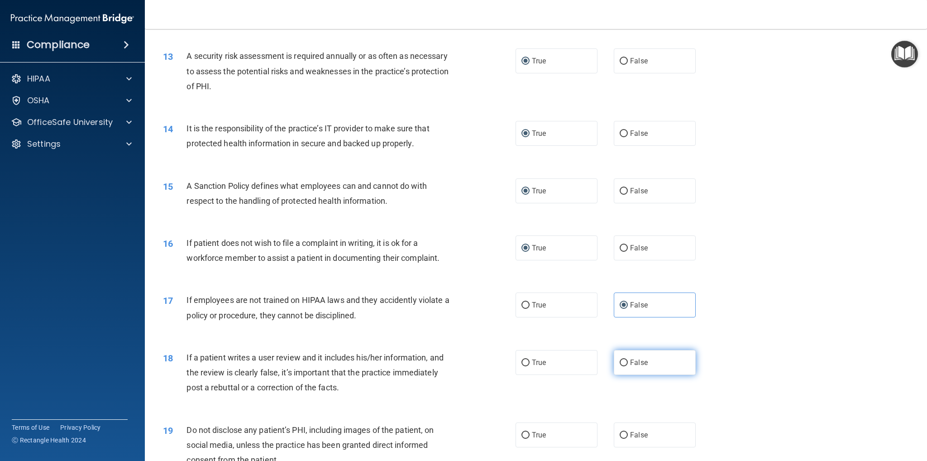
click at [620, 362] on input "False" at bounding box center [624, 363] width 8 height 7
radio input "true"
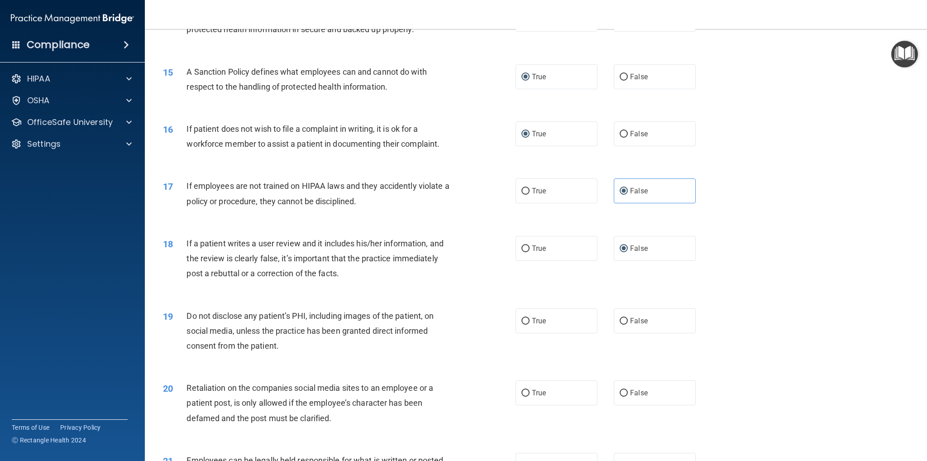
scroll to position [1041, 0]
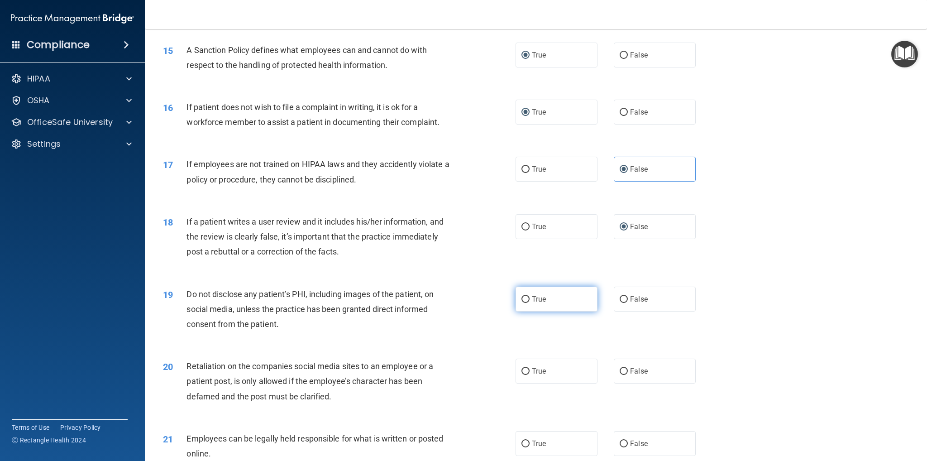
click at [525, 300] on input "True" at bounding box center [526, 299] width 8 height 7
radio input "true"
click at [620, 371] on input "False" at bounding box center [624, 371] width 8 height 7
radio input "true"
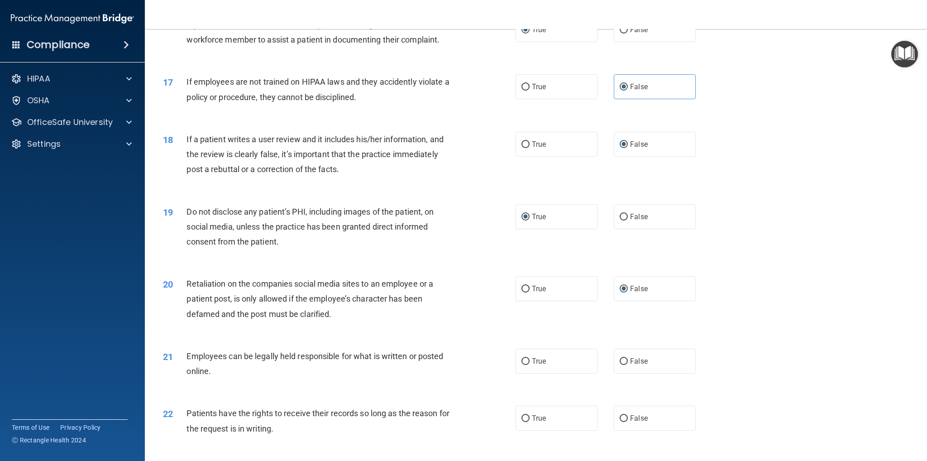
scroll to position [1132, 0]
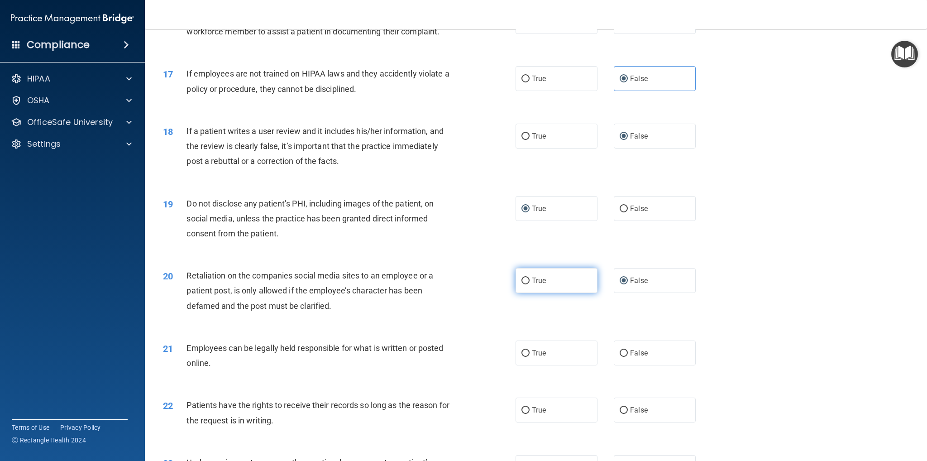
click at [524, 280] on input "True" at bounding box center [526, 281] width 8 height 7
radio input "true"
radio input "false"
click at [522, 352] on input "True" at bounding box center [526, 353] width 8 height 7
radio input "true"
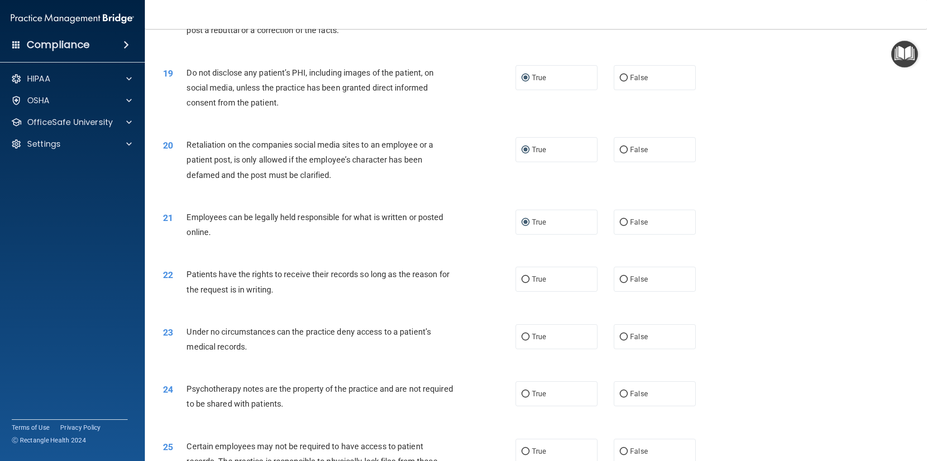
scroll to position [1268, 0]
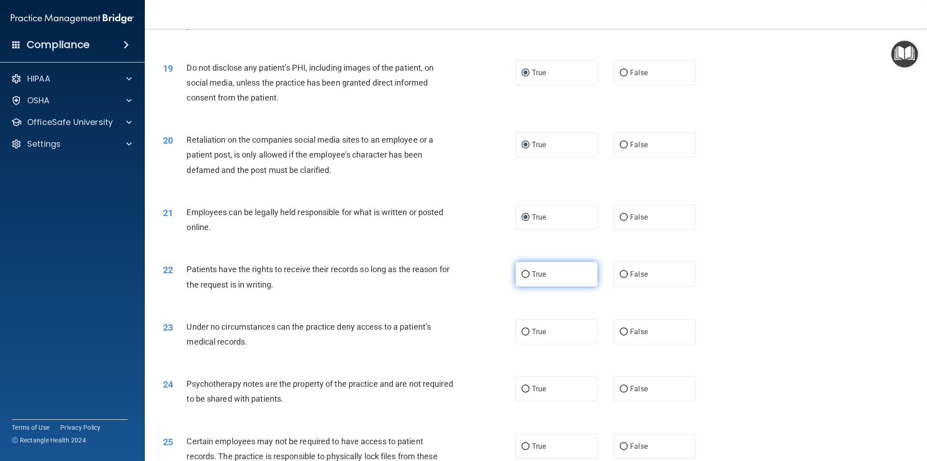
click at [522, 275] on input "True" at bounding box center [526, 274] width 8 height 7
radio input "true"
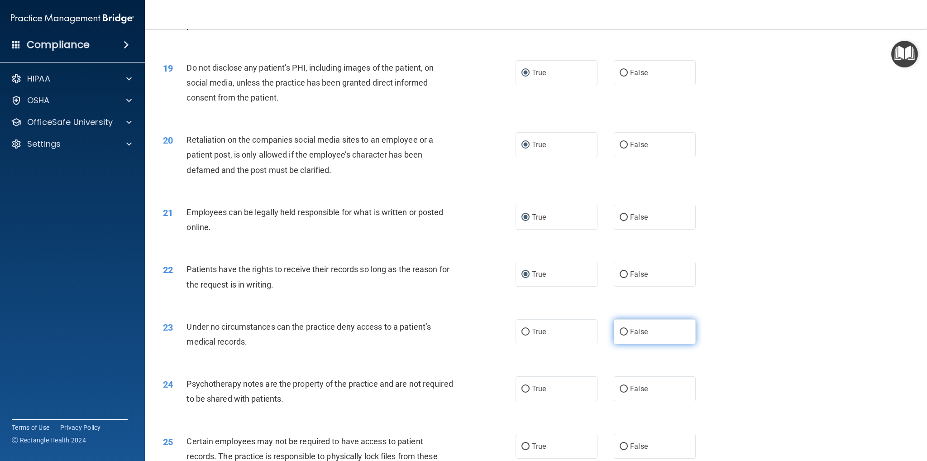
click at [621, 331] on input "False" at bounding box center [624, 332] width 8 height 7
radio input "true"
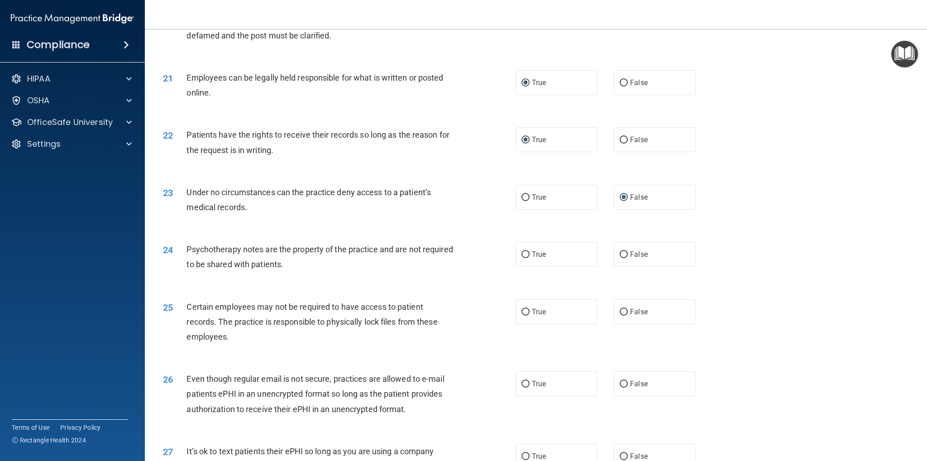
scroll to position [1404, 0]
click at [522, 255] on input "True" at bounding box center [526, 253] width 8 height 7
radio input "true"
click at [522, 307] on input "True" at bounding box center [526, 310] width 8 height 7
radio input "true"
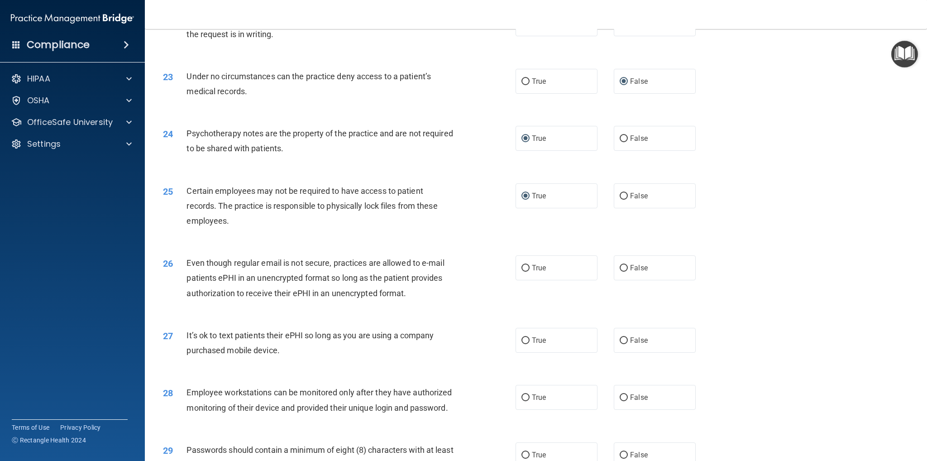
scroll to position [1540, 0]
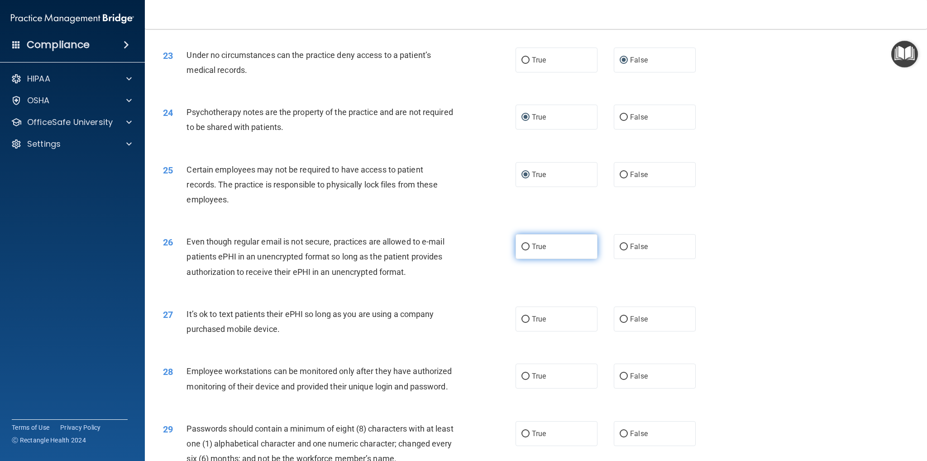
click at [526, 245] on input "True" at bounding box center [526, 247] width 8 height 7
radio input "true"
click at [522, 321] on input "True" at bounding box center [526, 319] width 8 height 7
radio input "true"
click at [522, 379] on input "True" at bounding box center [526, 376] width 8 height 7
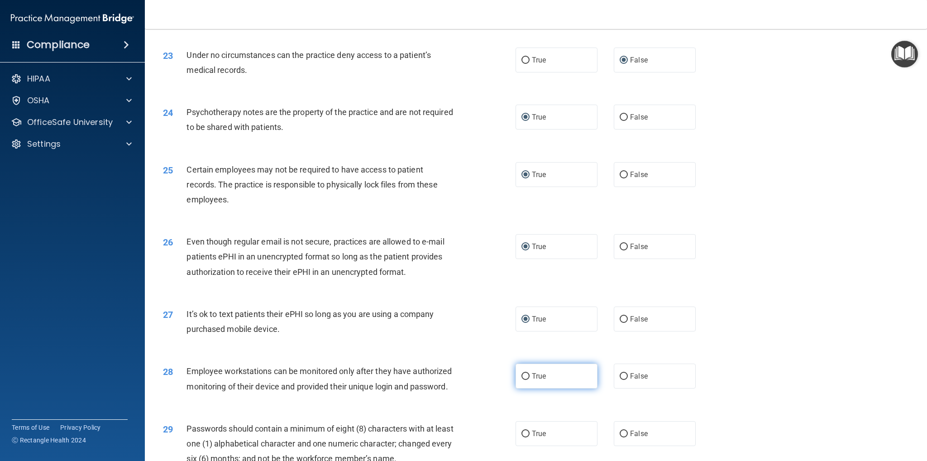
radio input "true"
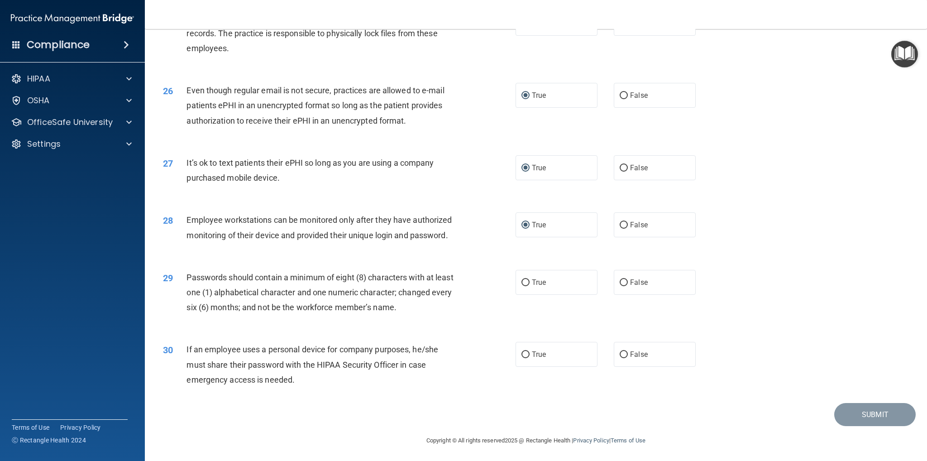
scroll to position [1707, 0]
click at [522, 278] on input "True" at bounding box center [526, 281] width 8 height 7
radio input "true"
click at [522, 353] on input "True" at bounding box center [526, 353] width 8 height 7
radio input "true"
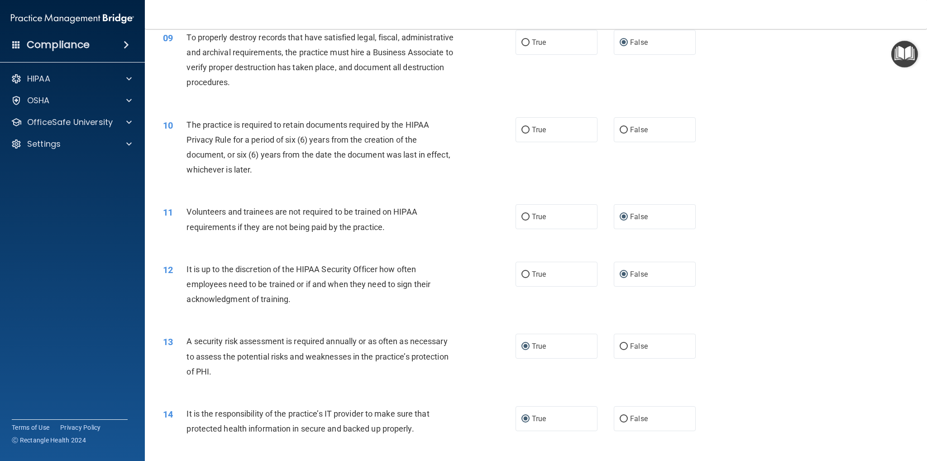
click at [798, 312] on div "12 It is up to the discretion of the HIPAA Security Officer how often employees…" at bounding box center [536, 286] width 760 height 72
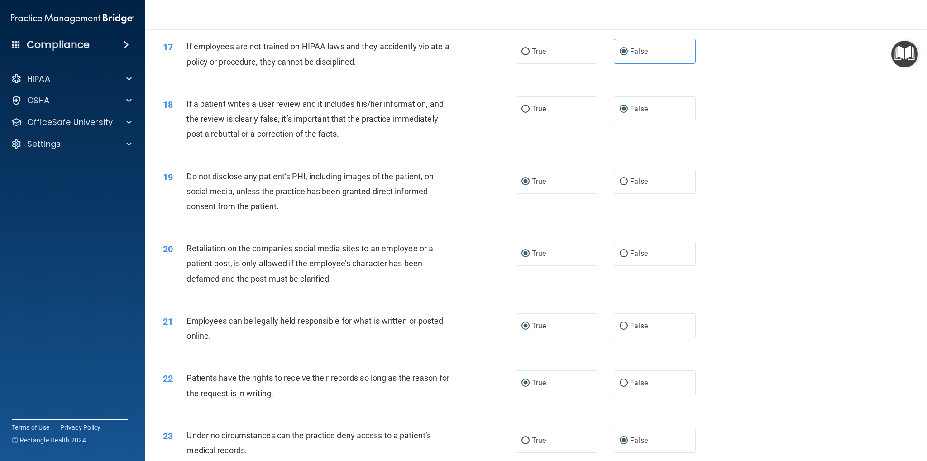
scroll to position [1164, 0]
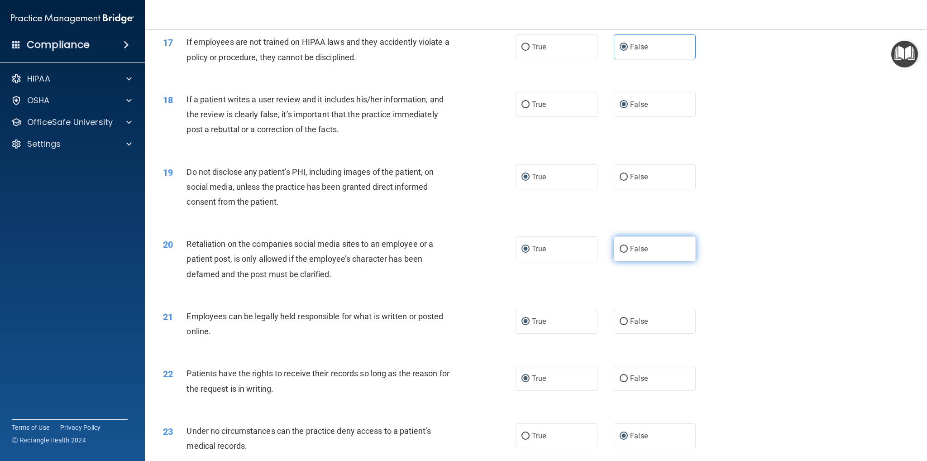
click at [648, 249] on label "False" at bounding box center [655, 248] width 82 height 25
click at [628, 249] on input "False" at bounding box center [624, 249] width 8 height 7
radio input "true"
click at [516, 250] on label "True" at bounding box center [557, 248] width 82 height 25
click at [522, 250] on input "True" at bounding box center [526, 249] width 8 height 7
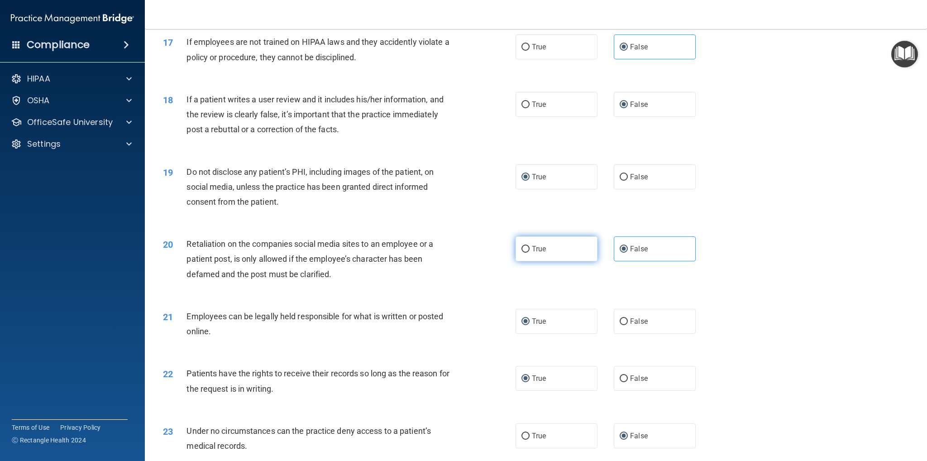
radio input "true"
radio input "false"
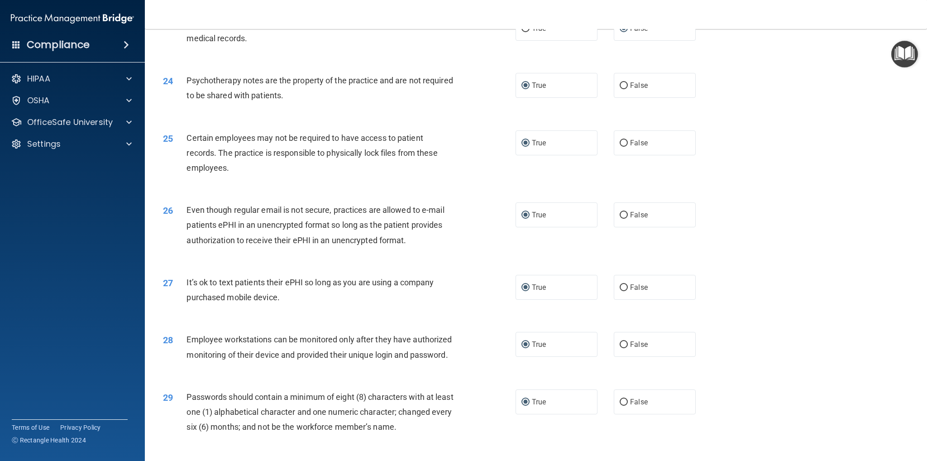
scroll to position [1707, 0]
